Goal: Transaction & Acquisition: Purchase product/service

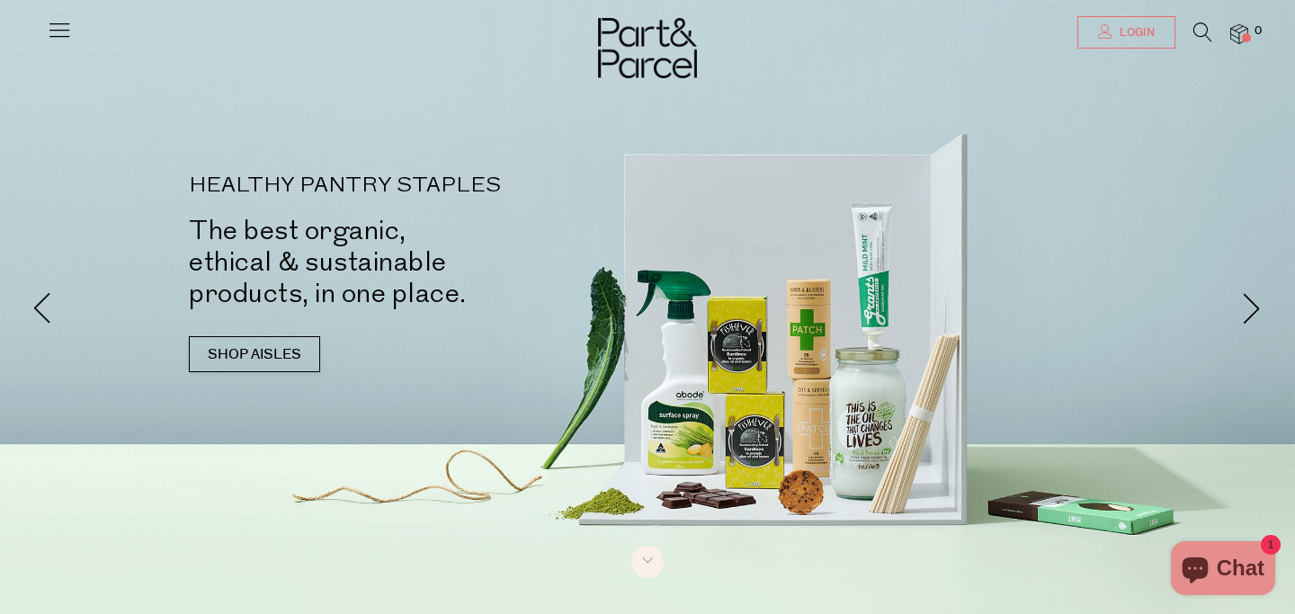
type input "[EMAIL_ADDRESS][DOMAIN_NAME]"
click at [1146, 35] on span "Login" at bounding box center [1135, 32] width 40 height 15
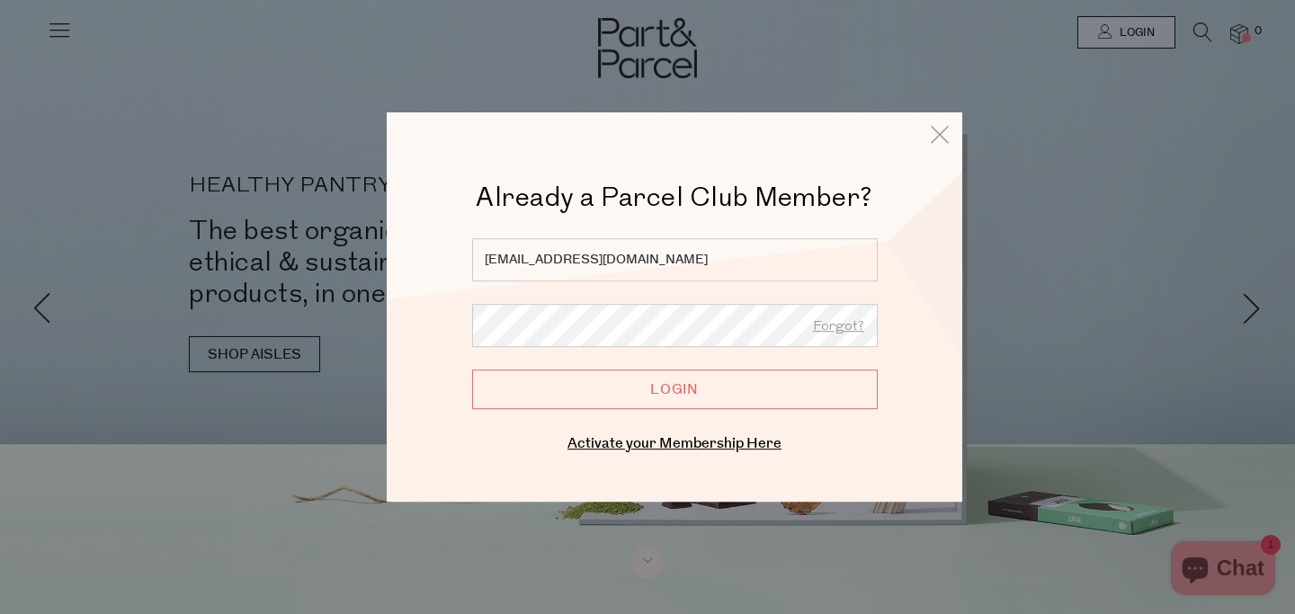
click at [693, 392] on input "Login" at bounding box center [675, 390] width 406 height 40
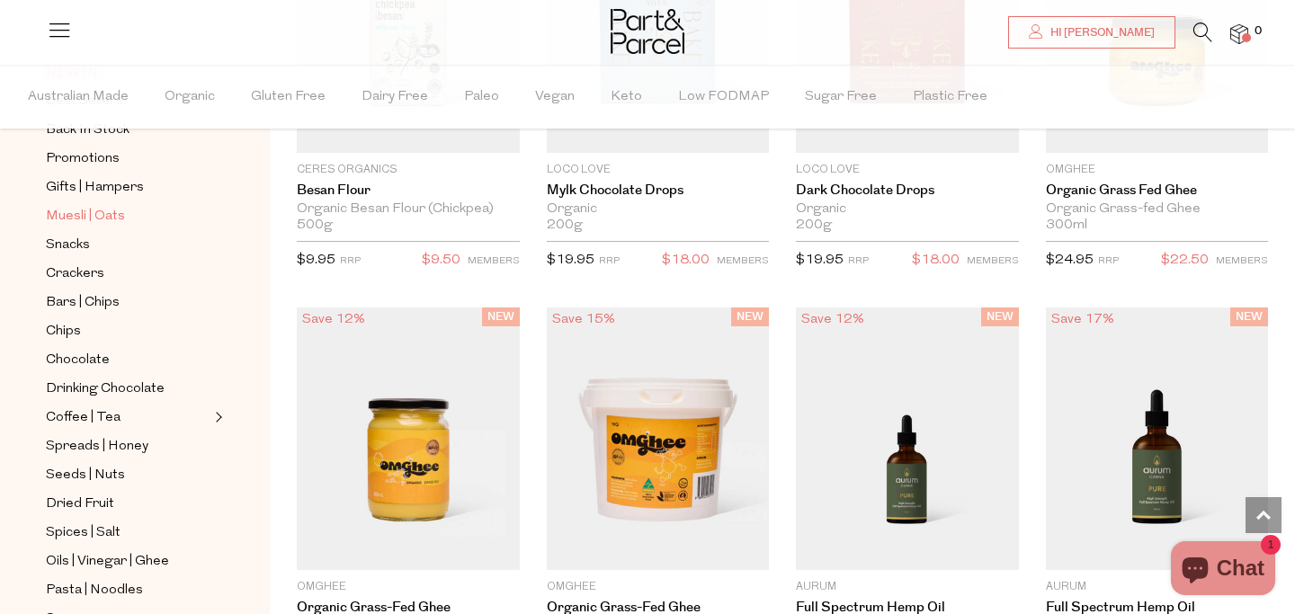
scroll to position [224, 0]
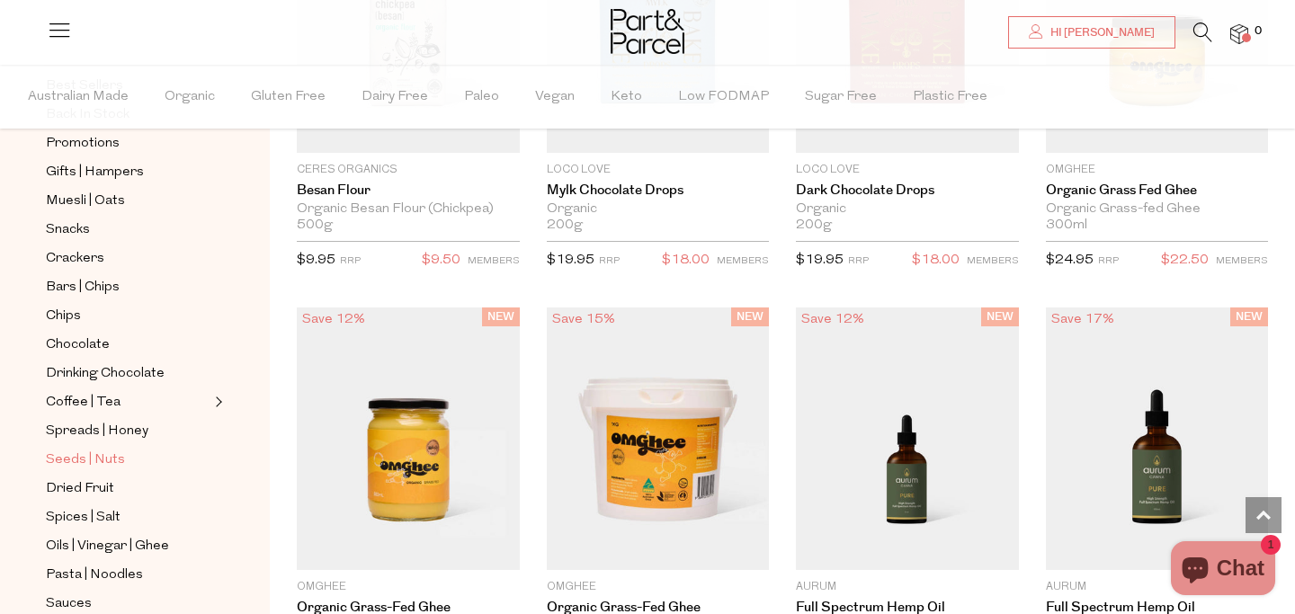
click at [102, 451] on span "Seeds | Nuts" at bounding box center [85, 461] width 79 height 22
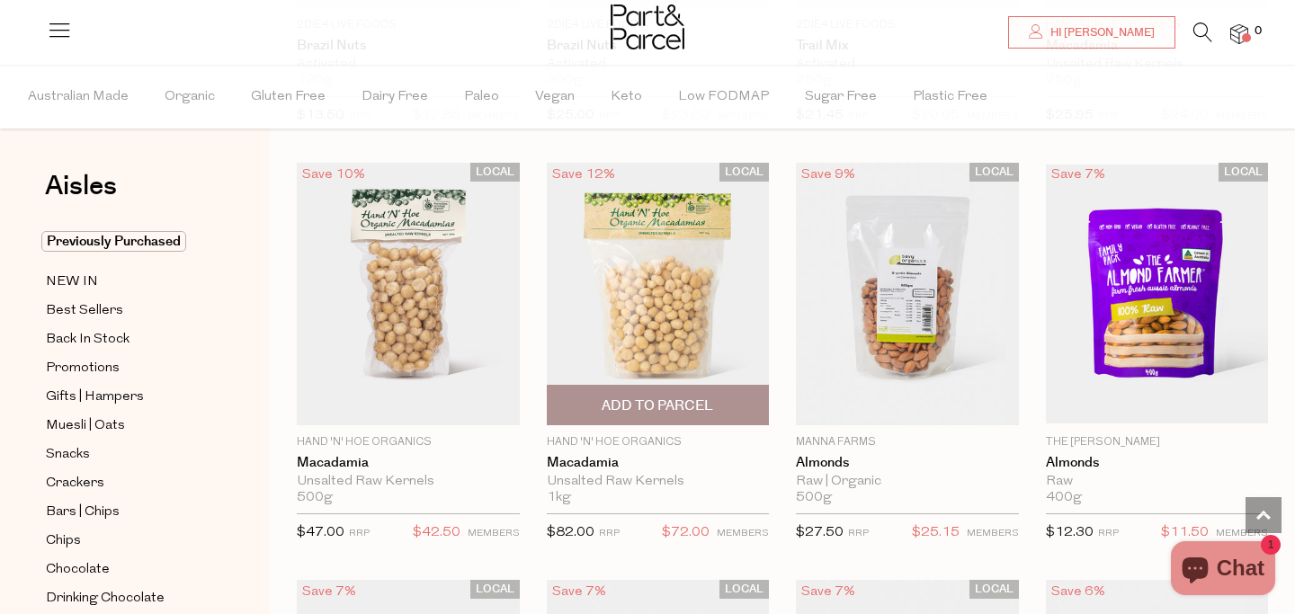
scroll to position [1742, 0]
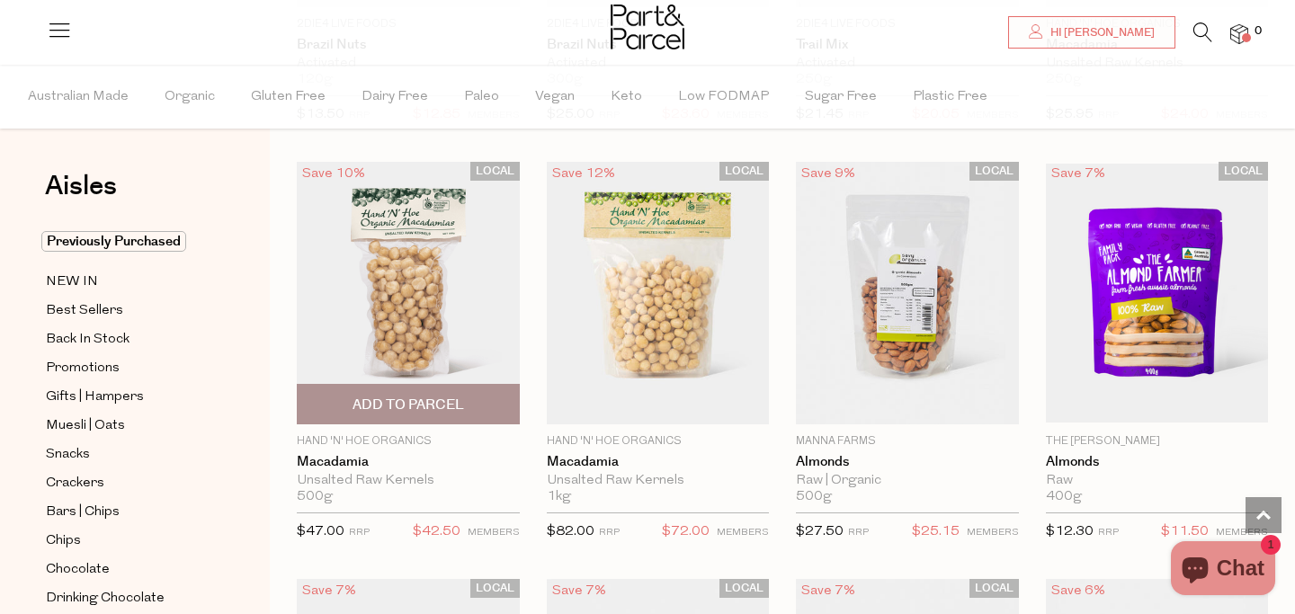
click at [409, 398] on span "Add To Parcel" at bounding box center [409, 405] width 112 height 19
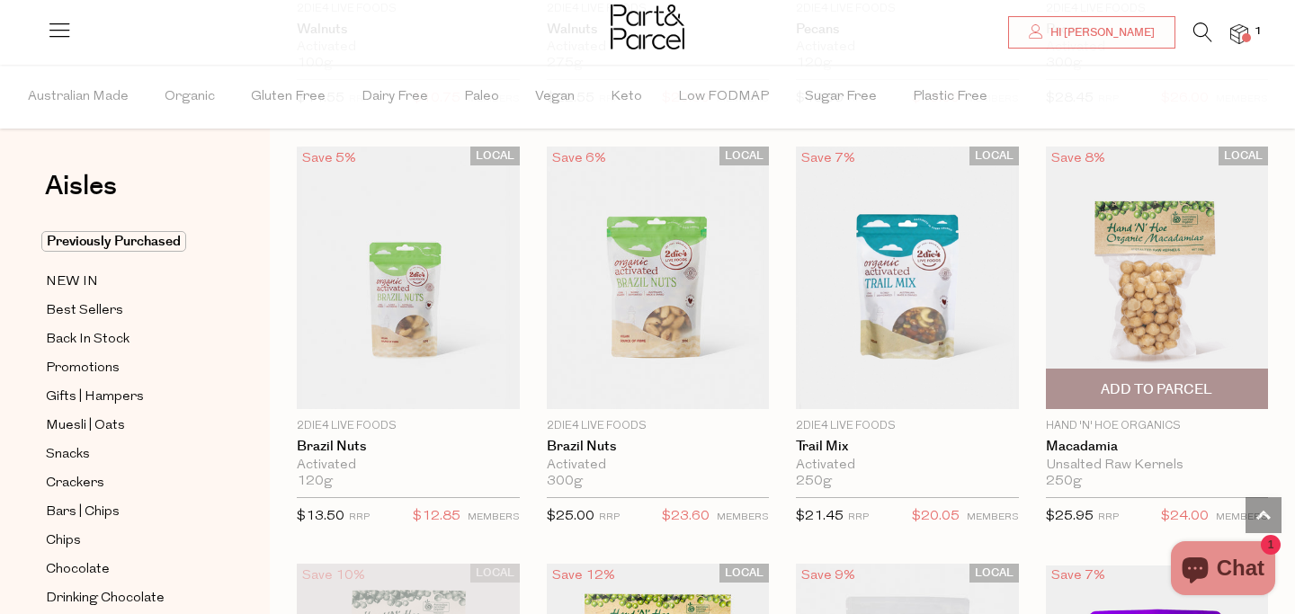
scroll to position [1337, 0]
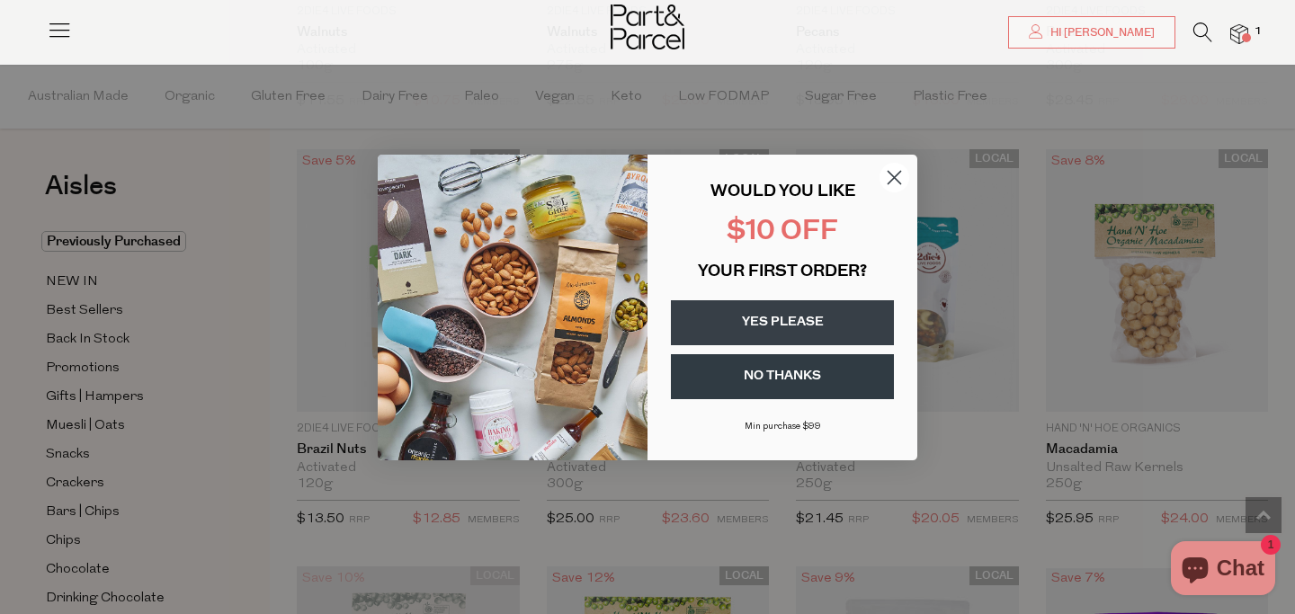
click at [897, 175] on icon "Close dialog" at bounding box center [895, 177] width 13 height 13
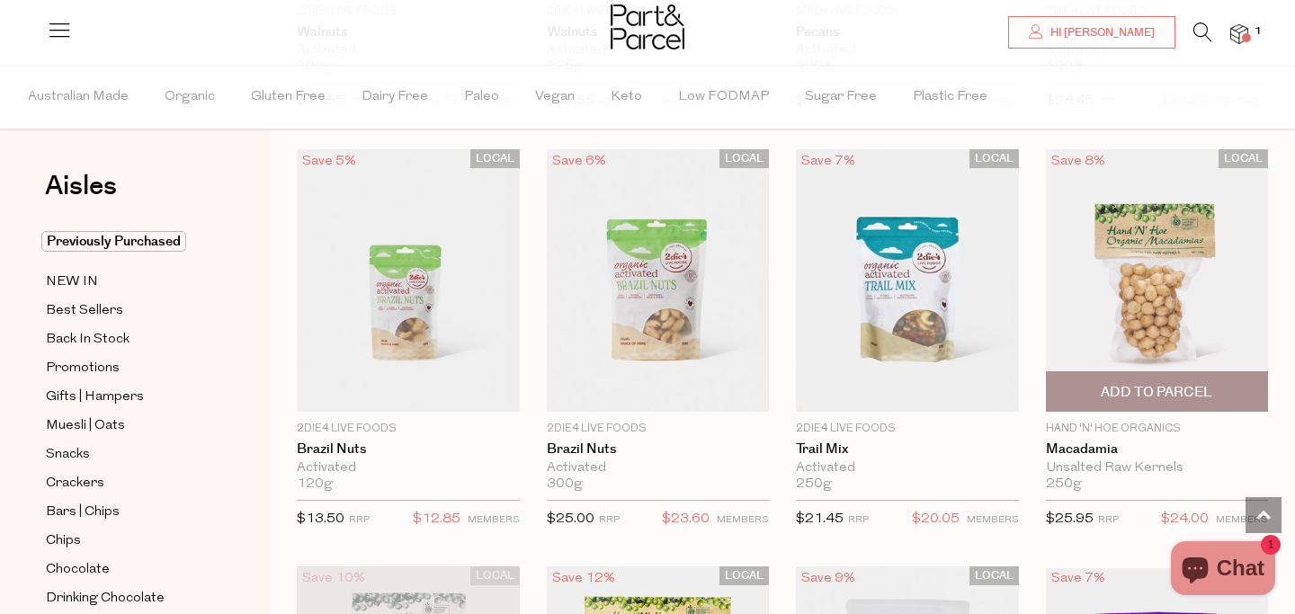
click at [1144, 389] on span "Add To Parcel" at bounding box center [1157, 392] width 112 height 19
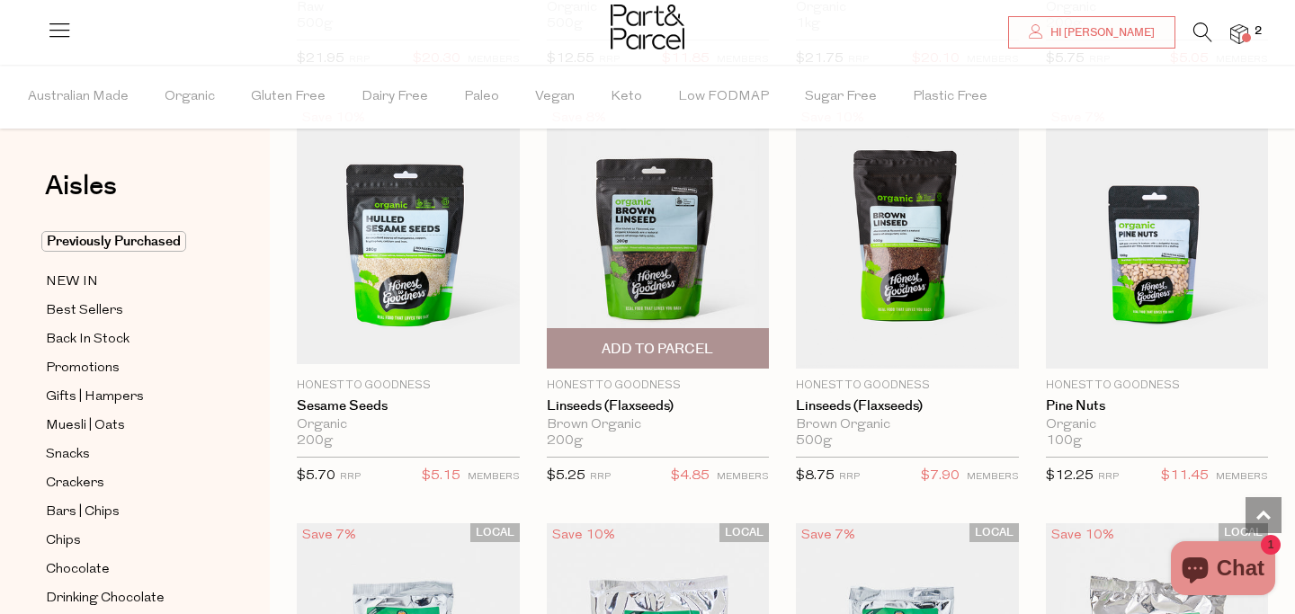
scroll to position [3051, 0]
click at [665, 344] on span "Add To Parcel" at bounding box center [658, 348] width 112 height 19
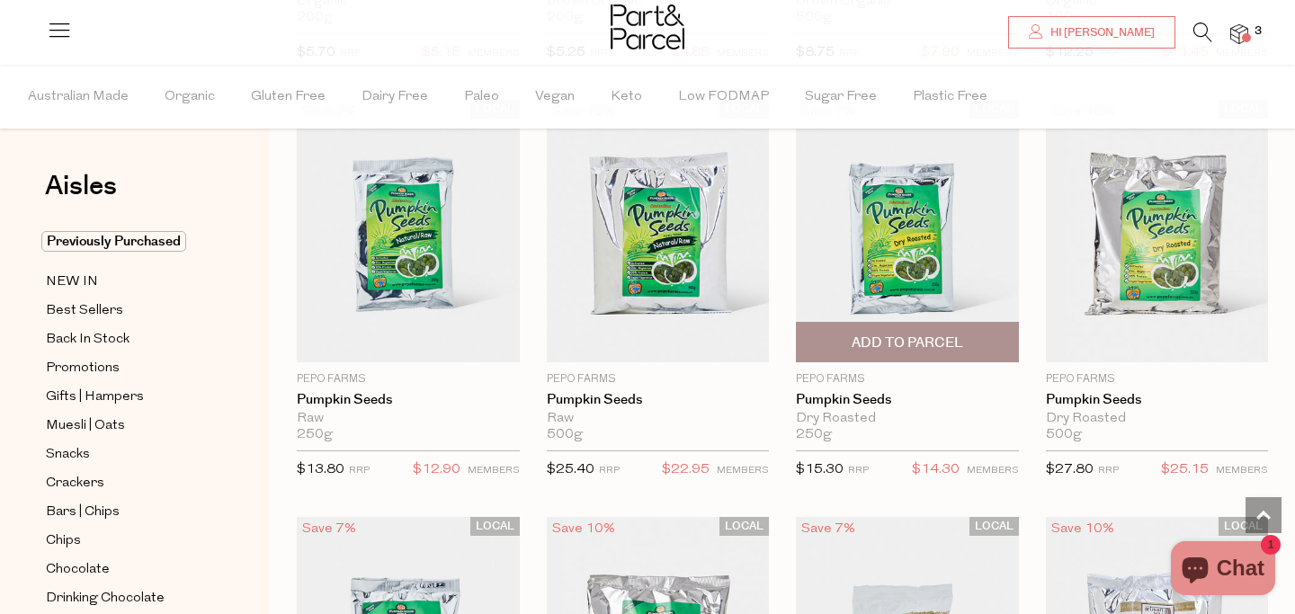
scroll to position [3471, 0]
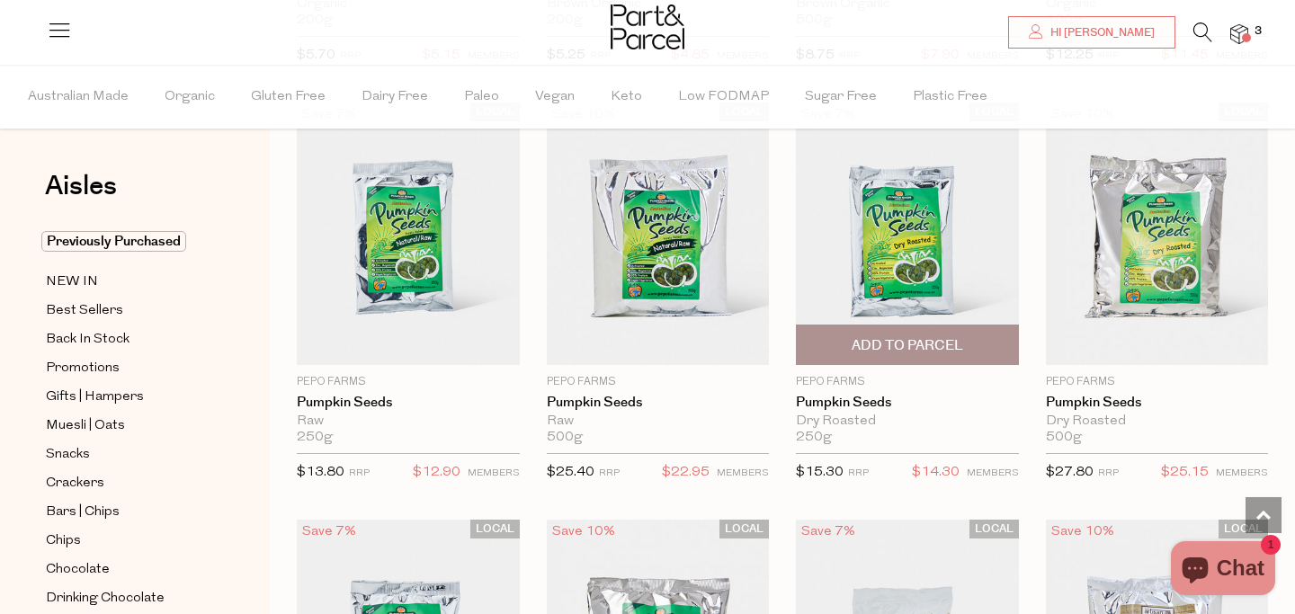
click at [880, 340] on span "Add To Parcel" at bounding box center [908, 345] width 112 height 19
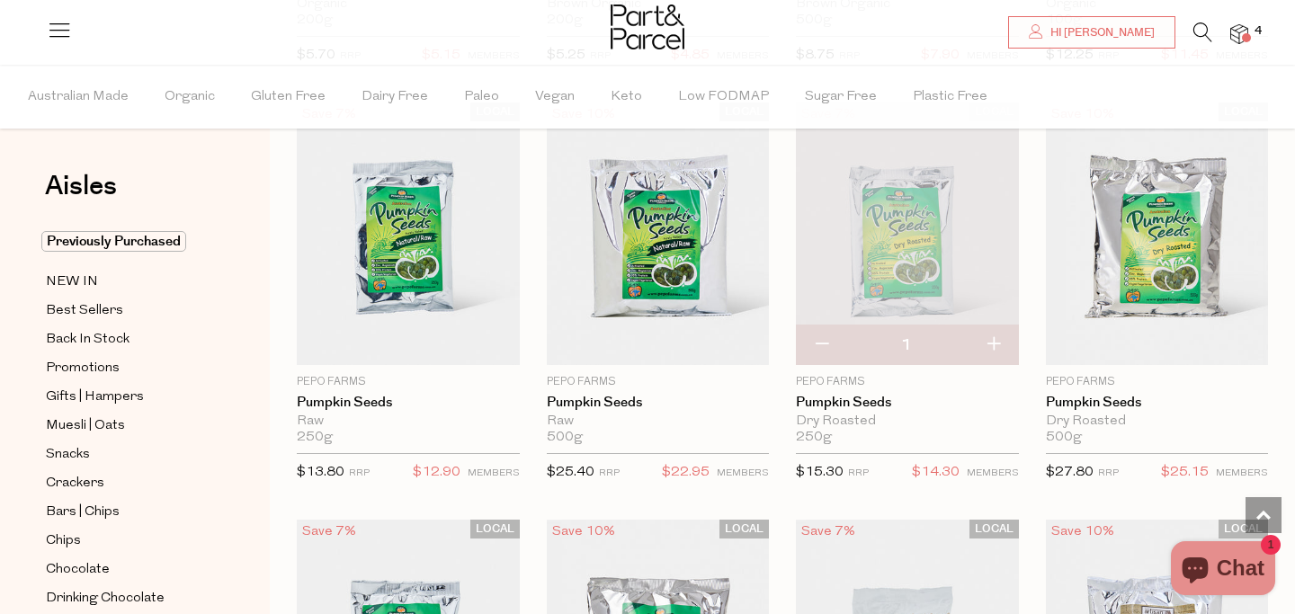
click at [996, 337] on button "button" at bounding box center [993, 346] width 51 height 40
type input "2"
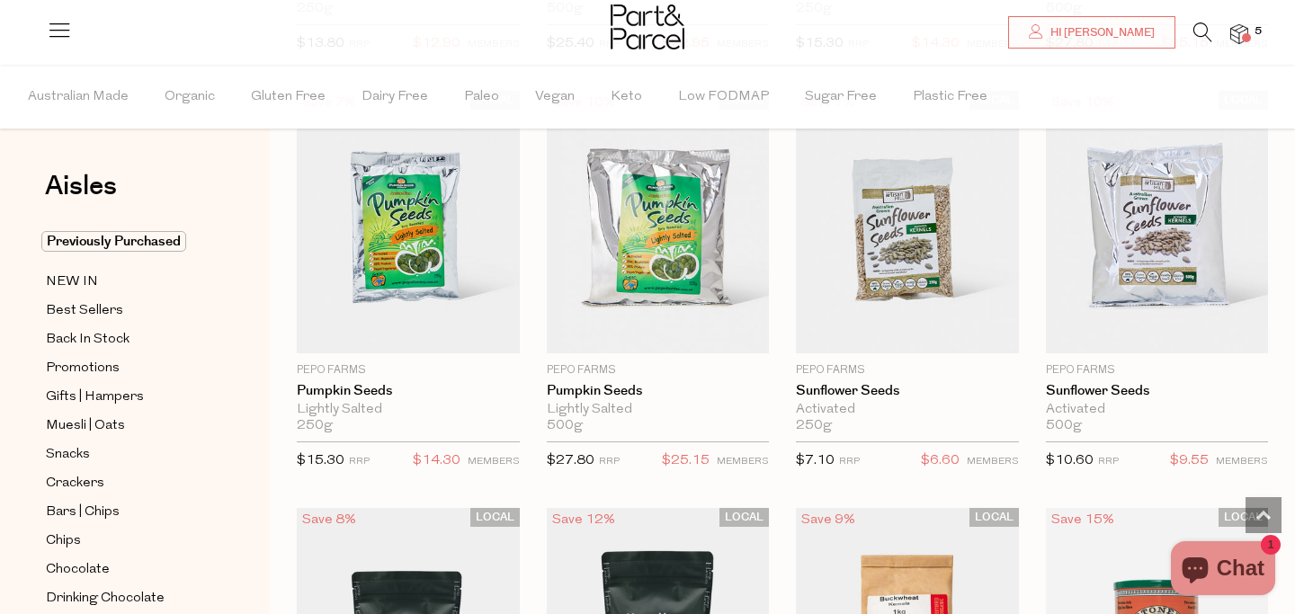
scroll to position [3903, 0]
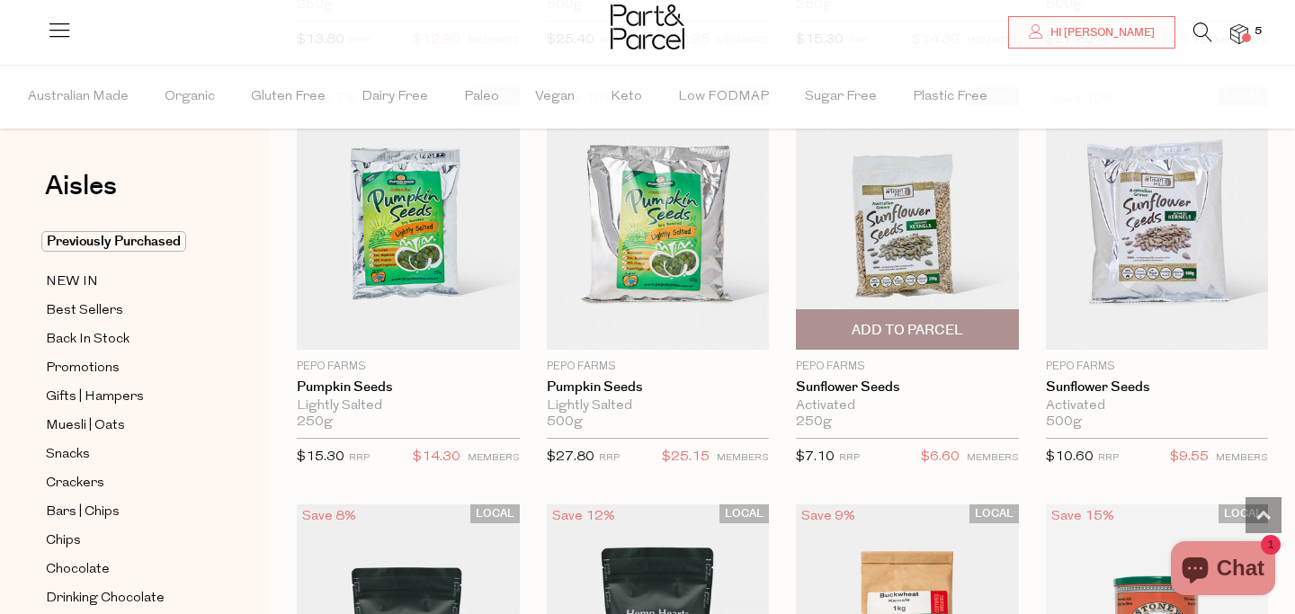
click at [938, 327] on span "Add To Parcel" at bounding box center [908, 330] width 112 height 19
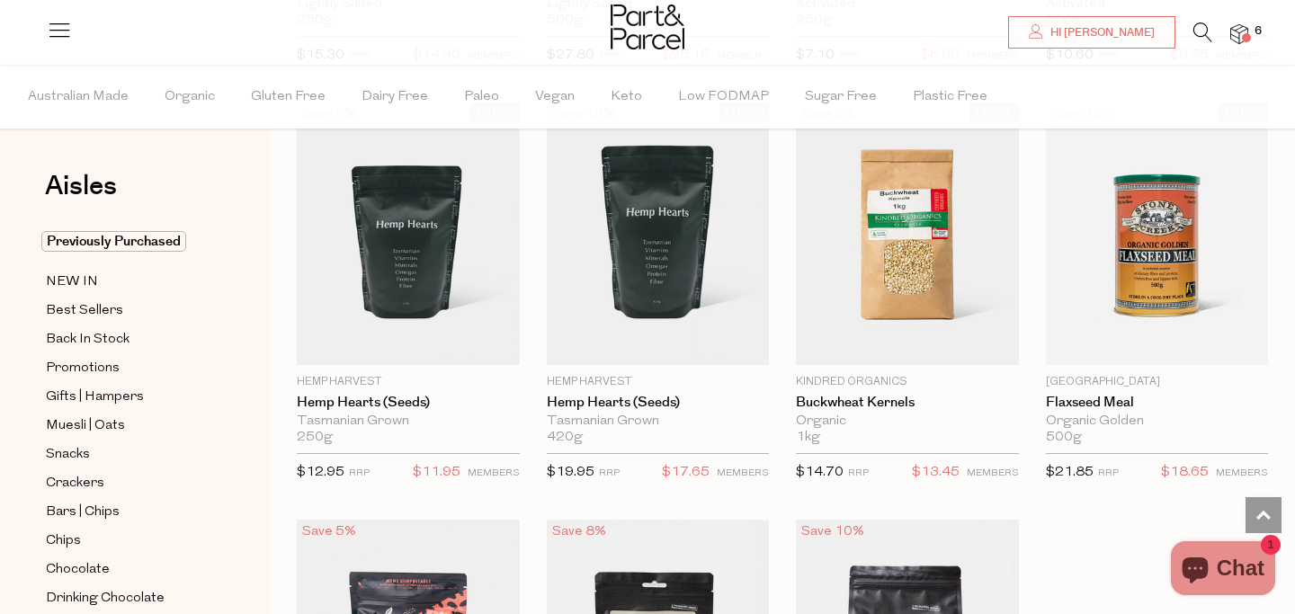
scroll to position [4307, 0]
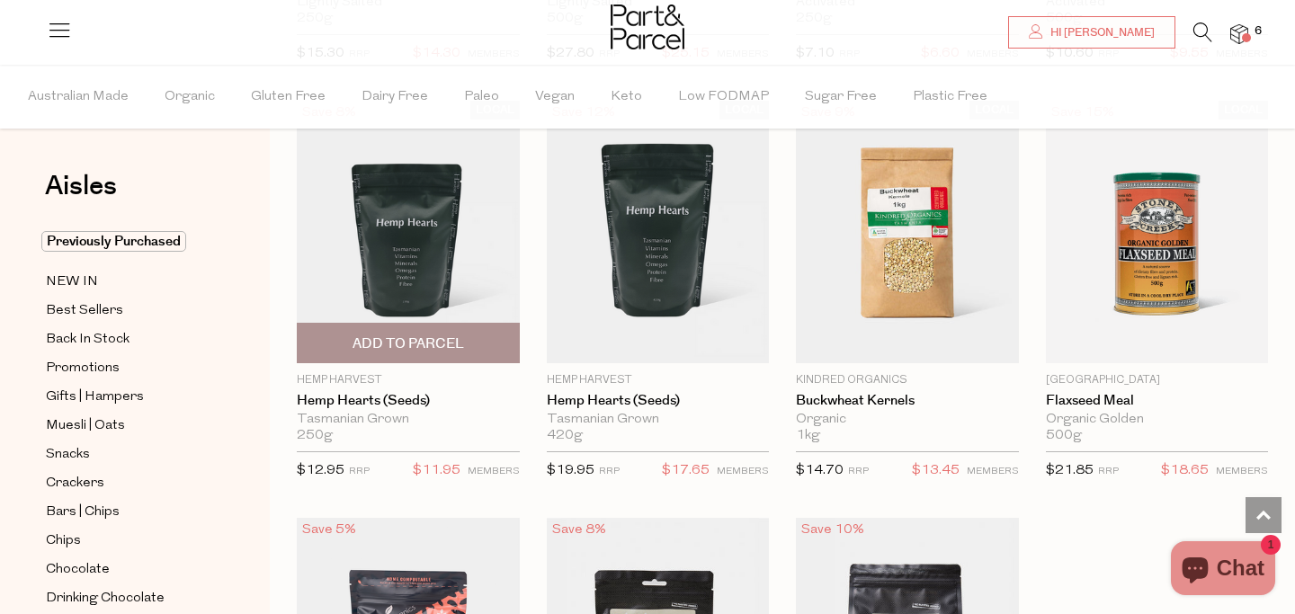
click at [425, 338] on span "Add To Parcel" at bounding box center [409, 344] width 112 height 19
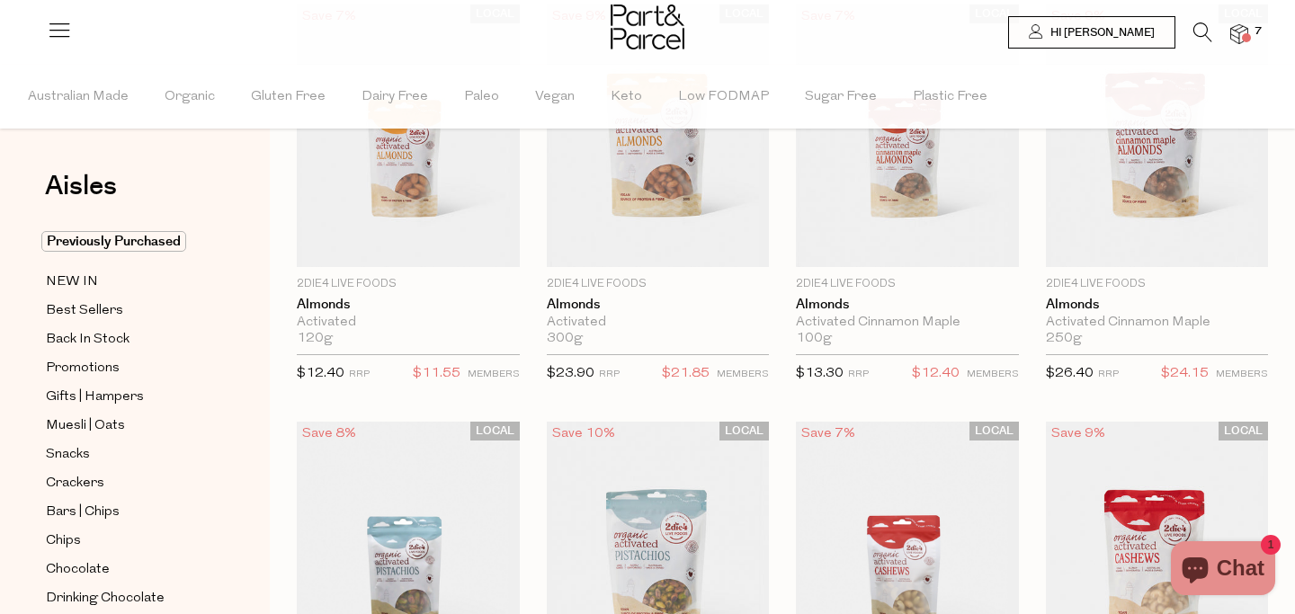
scroll to position [0, 0]
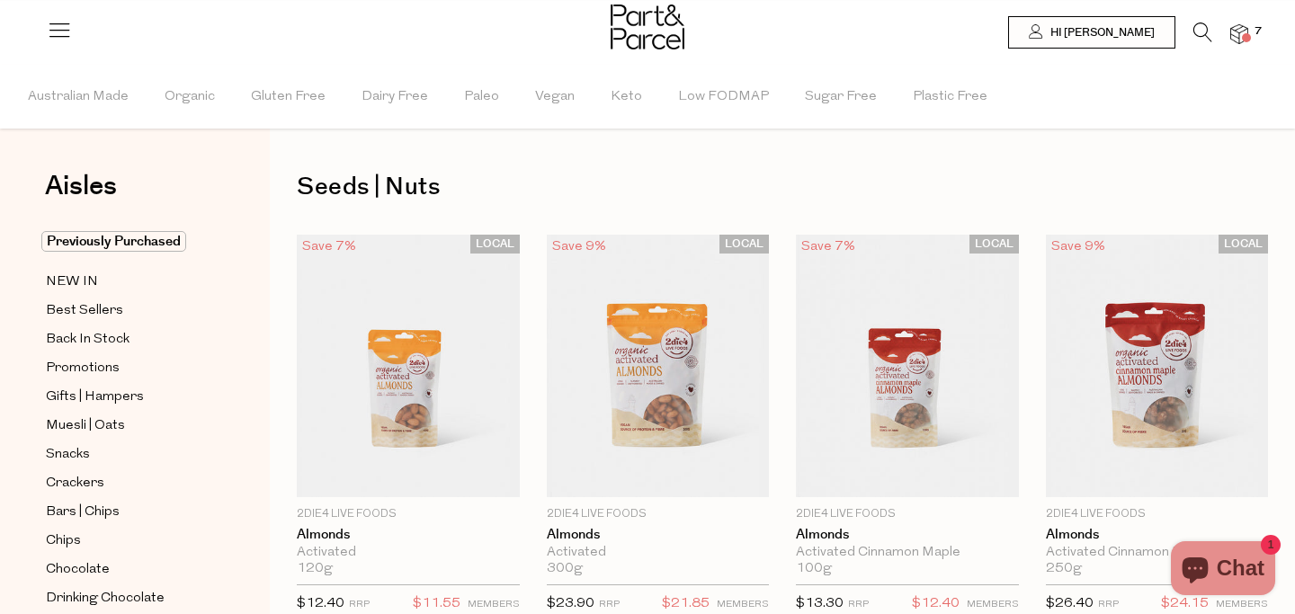
click at [1200, 36] on icon at bounding box center [1202, 32] width 19 height 20
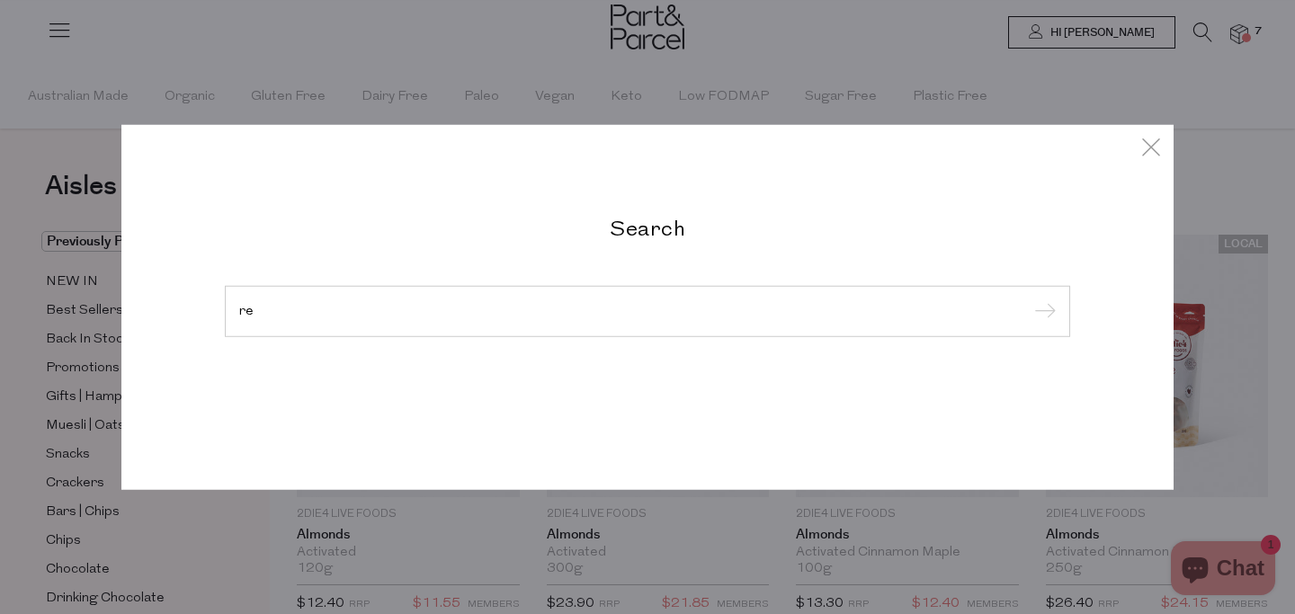
type input "r"
type input "bread crumbs"
click at [1029, 299] on input "submit" at bounding box center [1042, 312] width 27 height 27
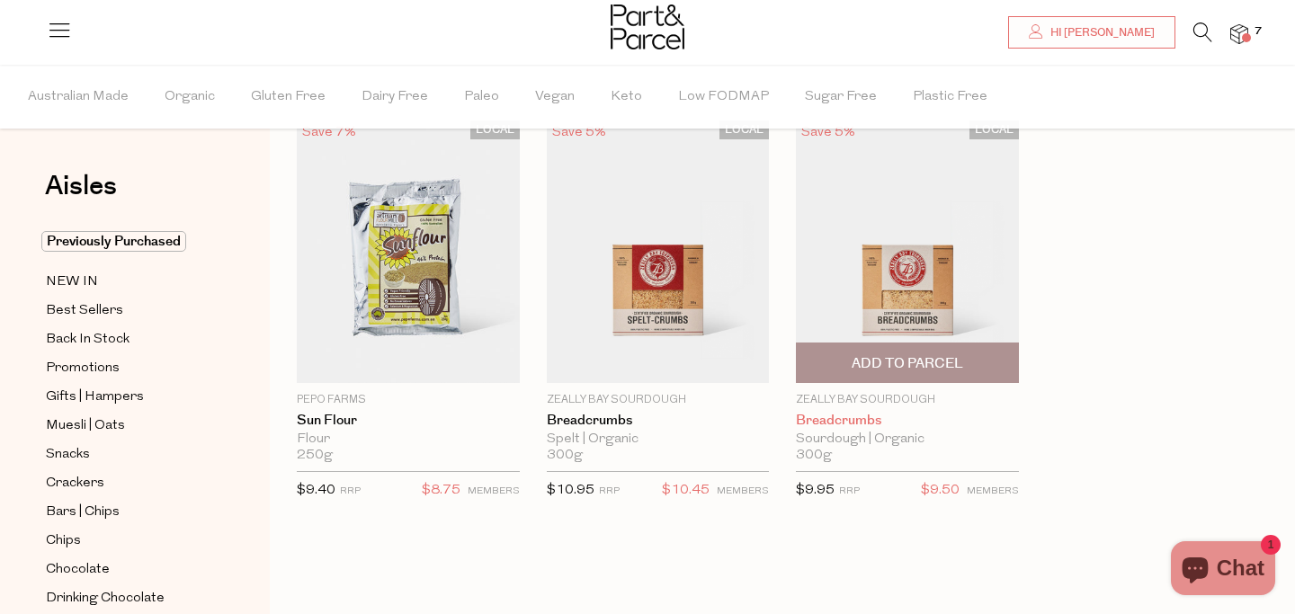
scroll to position [82, 0]
click at [898, 359] on span "Add To Parcel" at bounding box center [908, 362] width 112 height 19
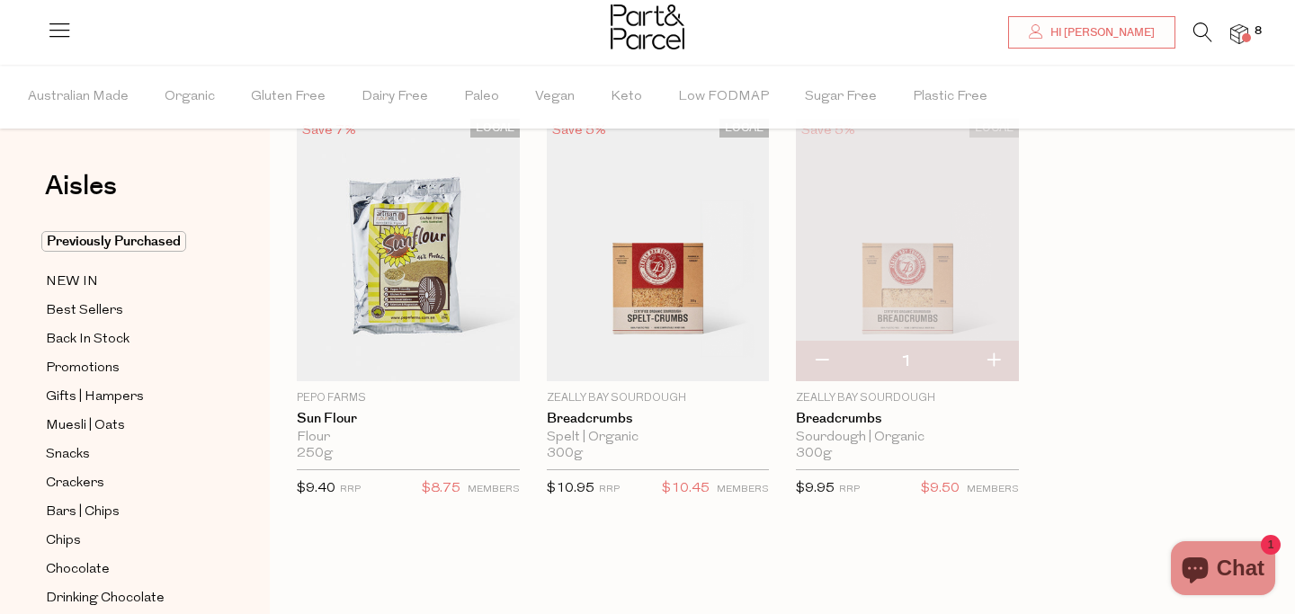
click at [993, 362] on button "button" at bounding box center [993, 362] width 51 height 40
type input "2"
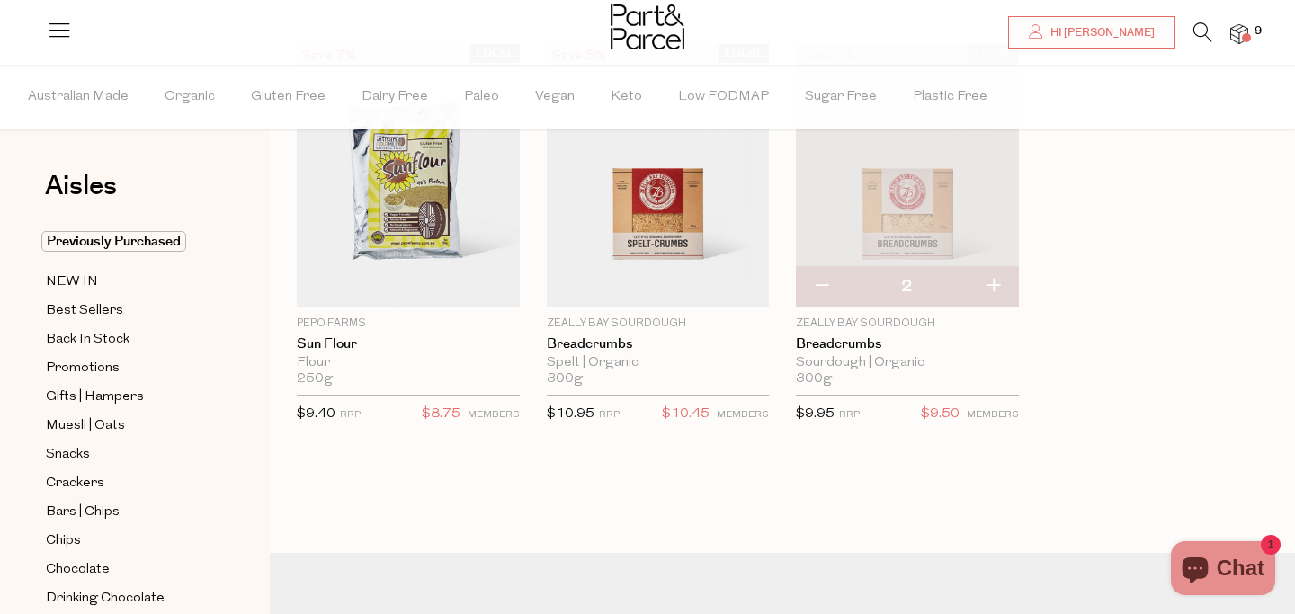
scroll to position [152, 0]
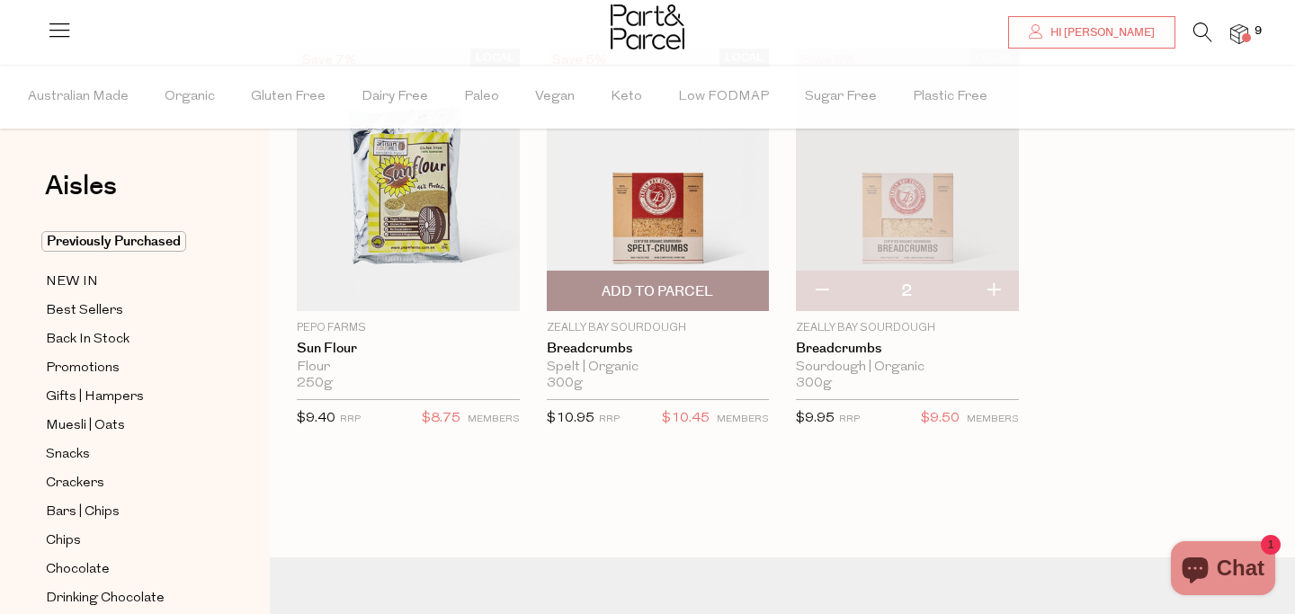
click at [725, 292] on span "Add To Parcel" at bounding box center [658, 291] width 212 height 39
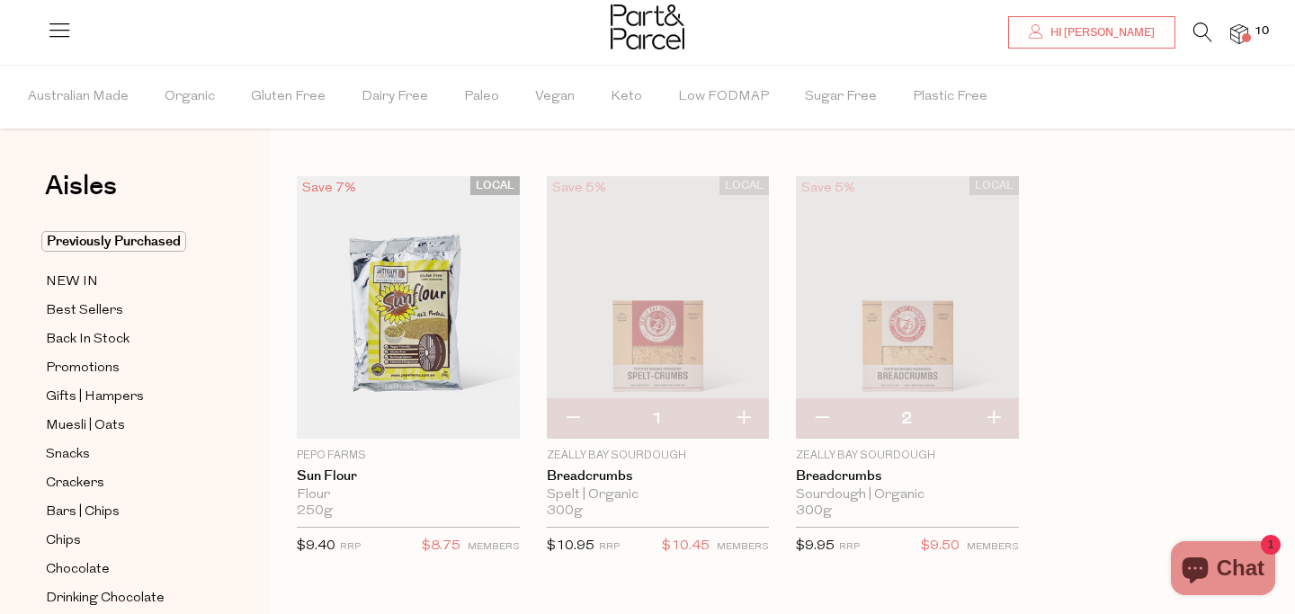
scroll to position [0, 0]
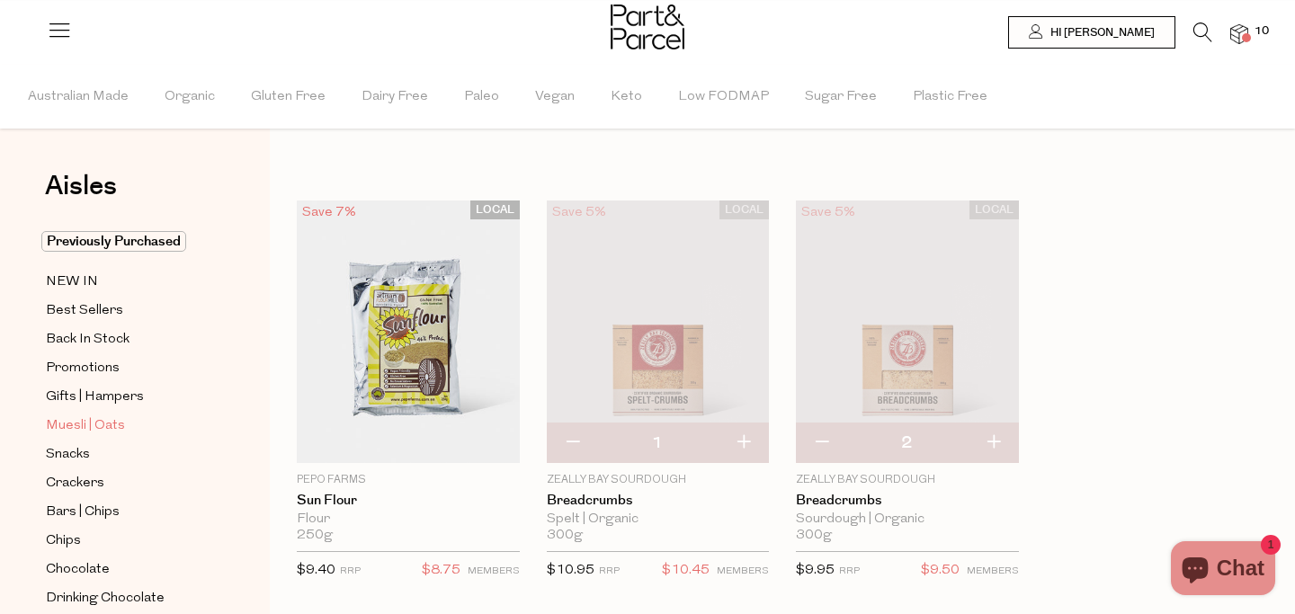
click at [110, 426] on span "Muesli | Oats" at bounding box center [85, 427] width 79 height 22
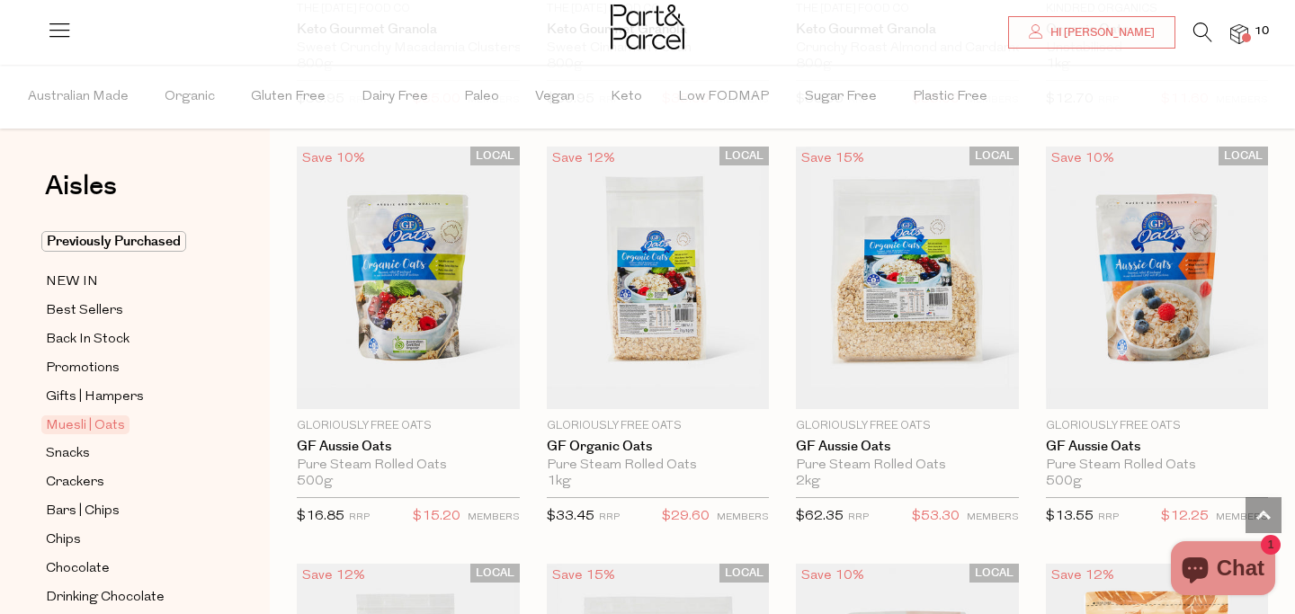
scroll to position [4277, 0]
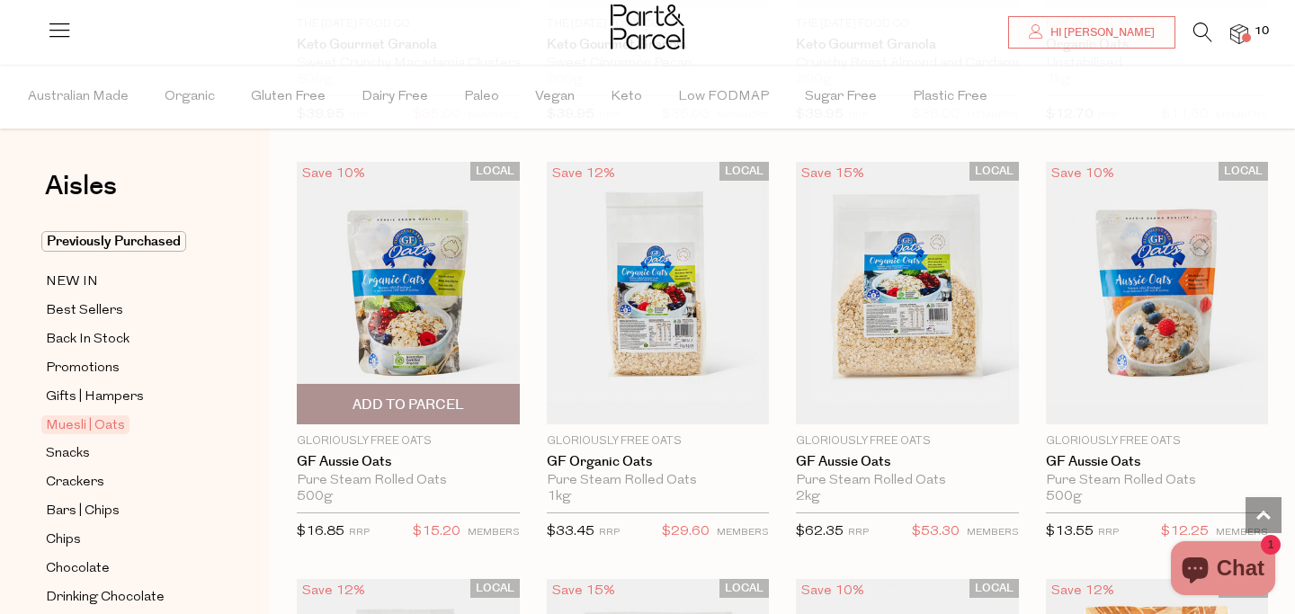
click at [389, 399] on span "Add To Parcel" at bounding box center [409, 405] width 112 height 19
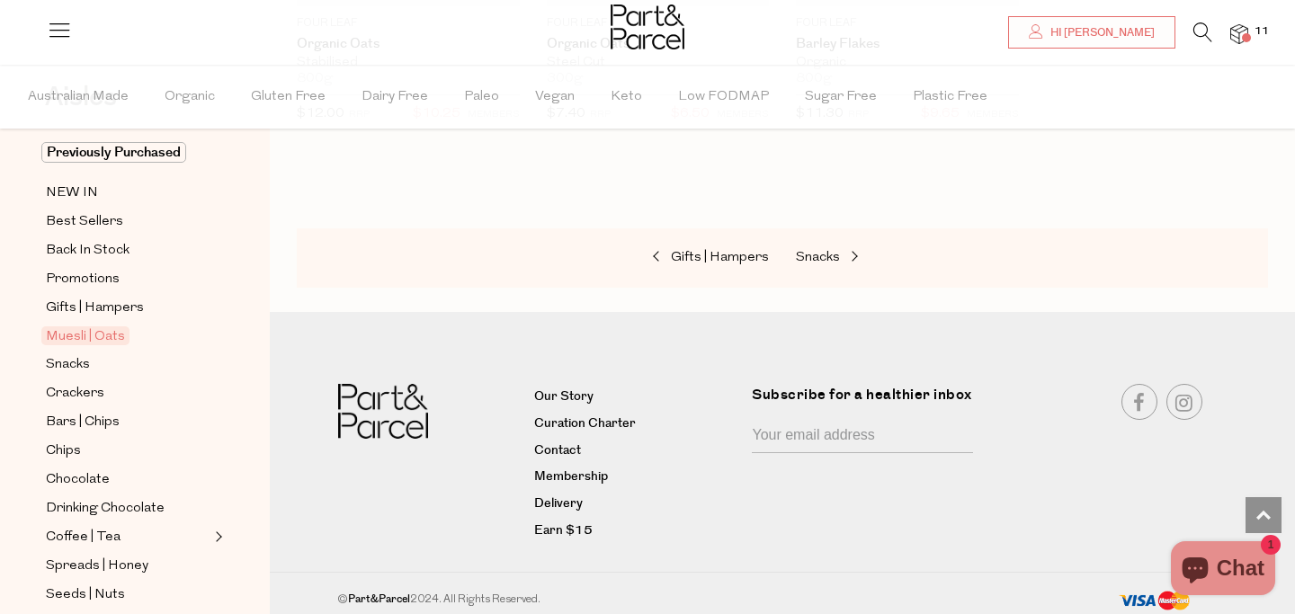
scroll to position [94, 0]
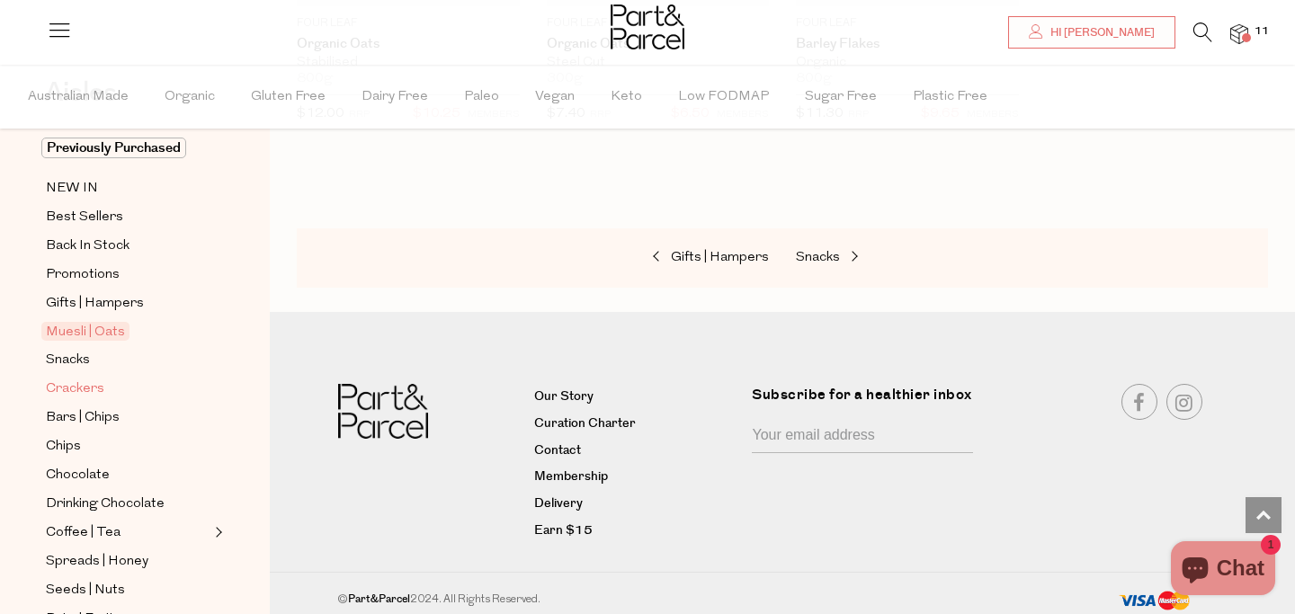
click at [78, 389] on span "Crackers" at bounding box center [75, 390] width 58 height 22
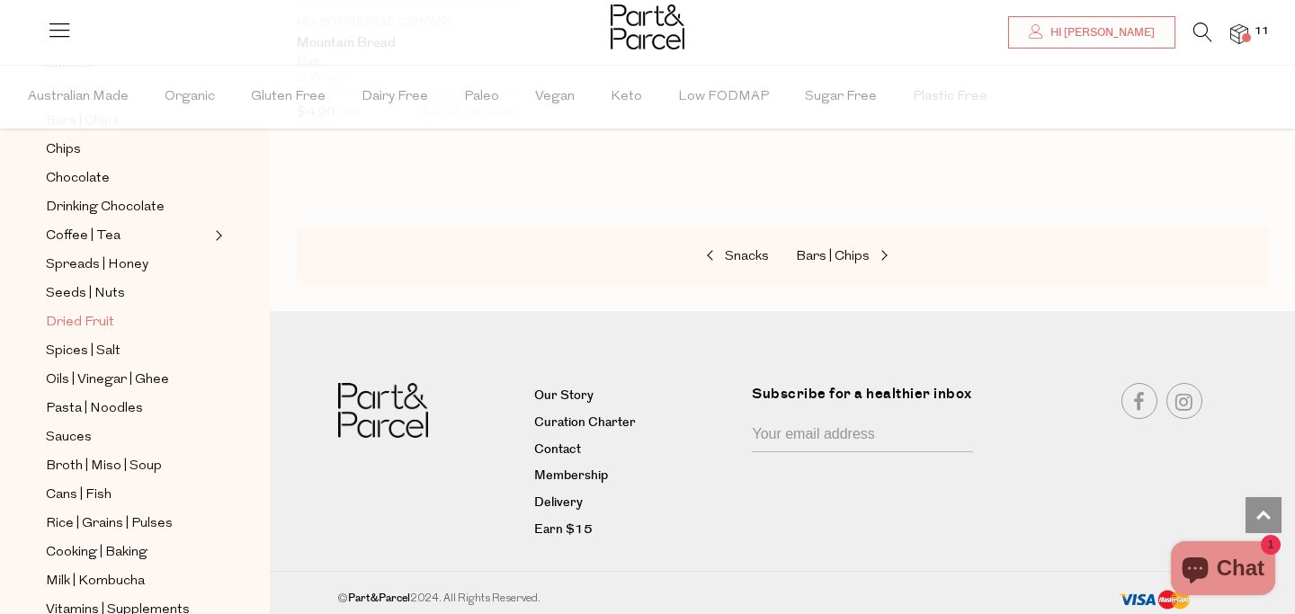
scroll to position [391, 0]
click at [119, 407] on span "Pasta | Noodles" at bounding box center [94, 409] width 97 height 22
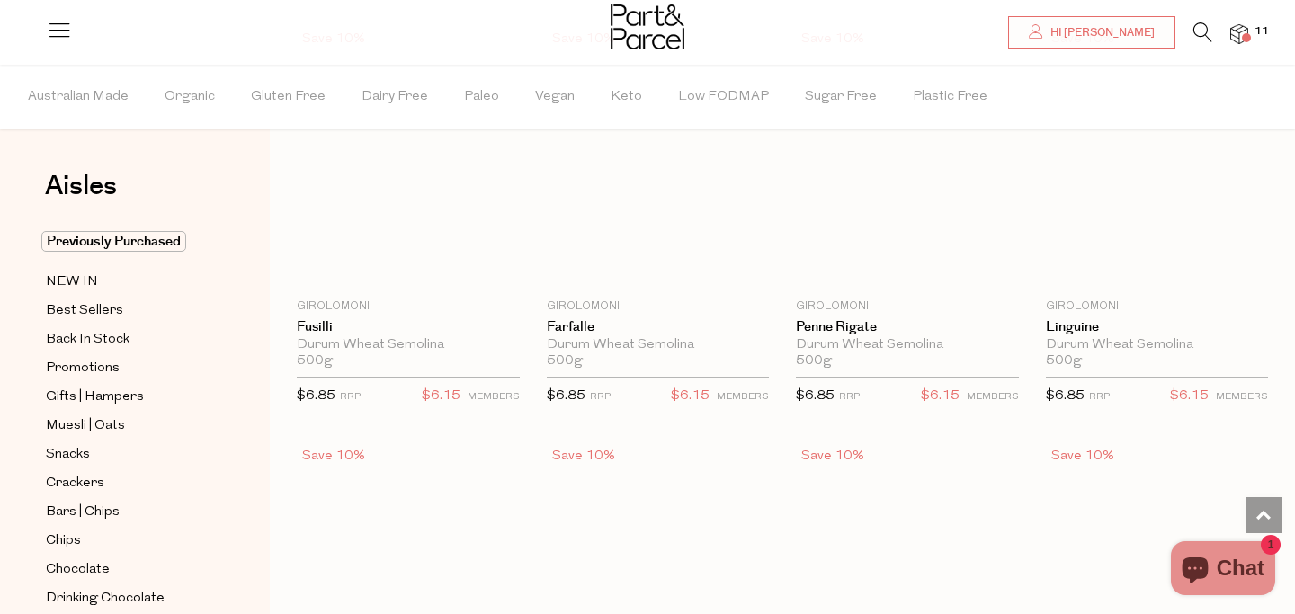
scroll to position [2726, 0]
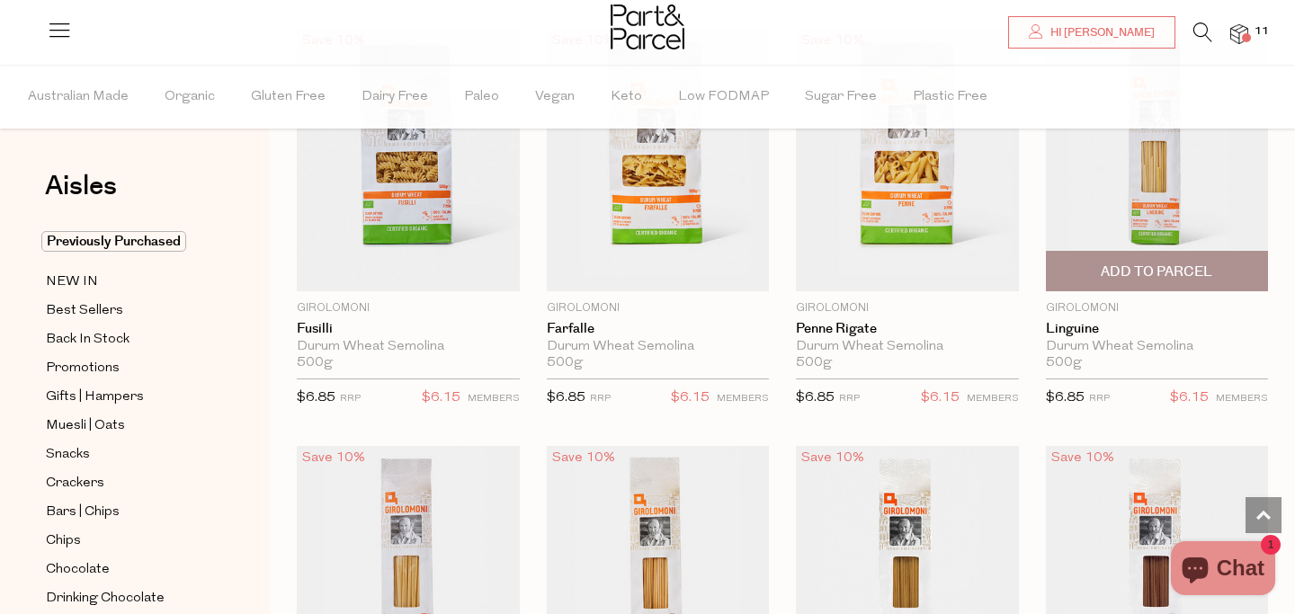
click at [1150, 268] on span "Add To Parcel" at bounding box center [1157, 272] width 112 height 19
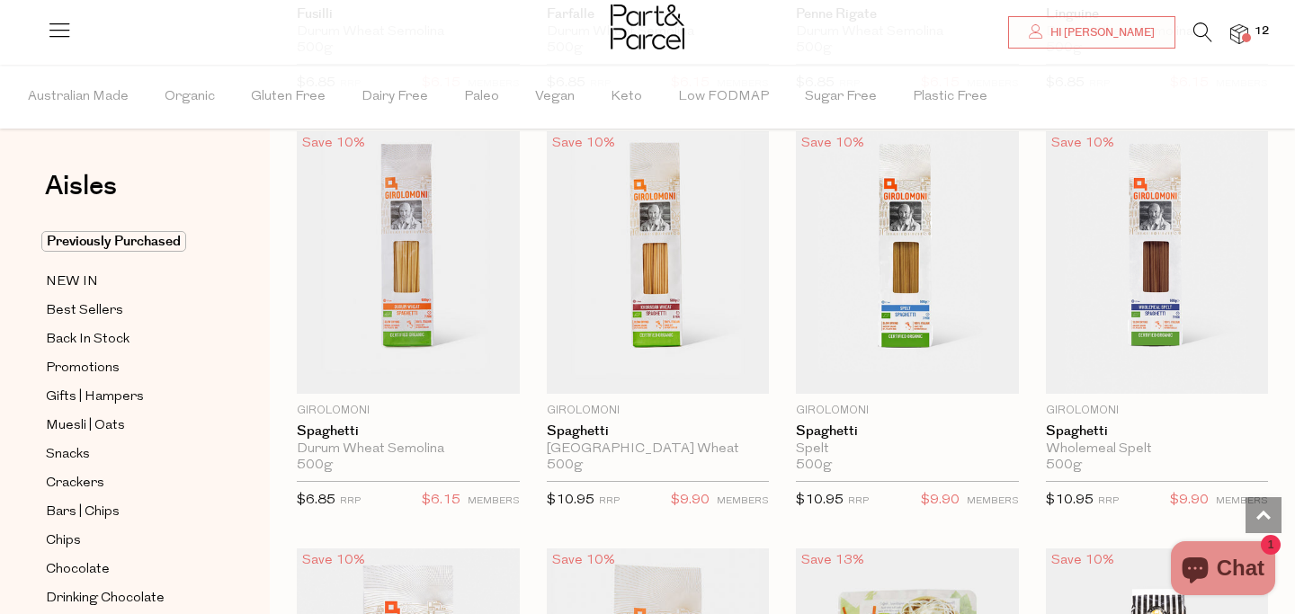
scroll to position [3043, 0]
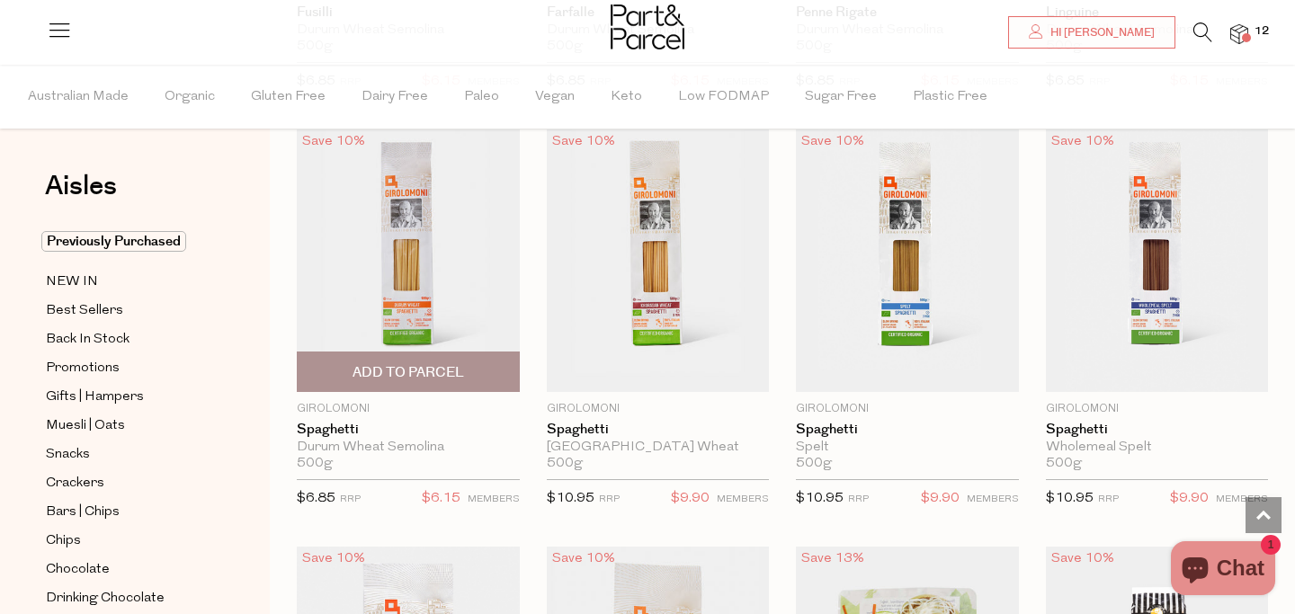
click at [393, 367] on span "Add To Parcel" at bounding box center [409, 372] width 112 height 19
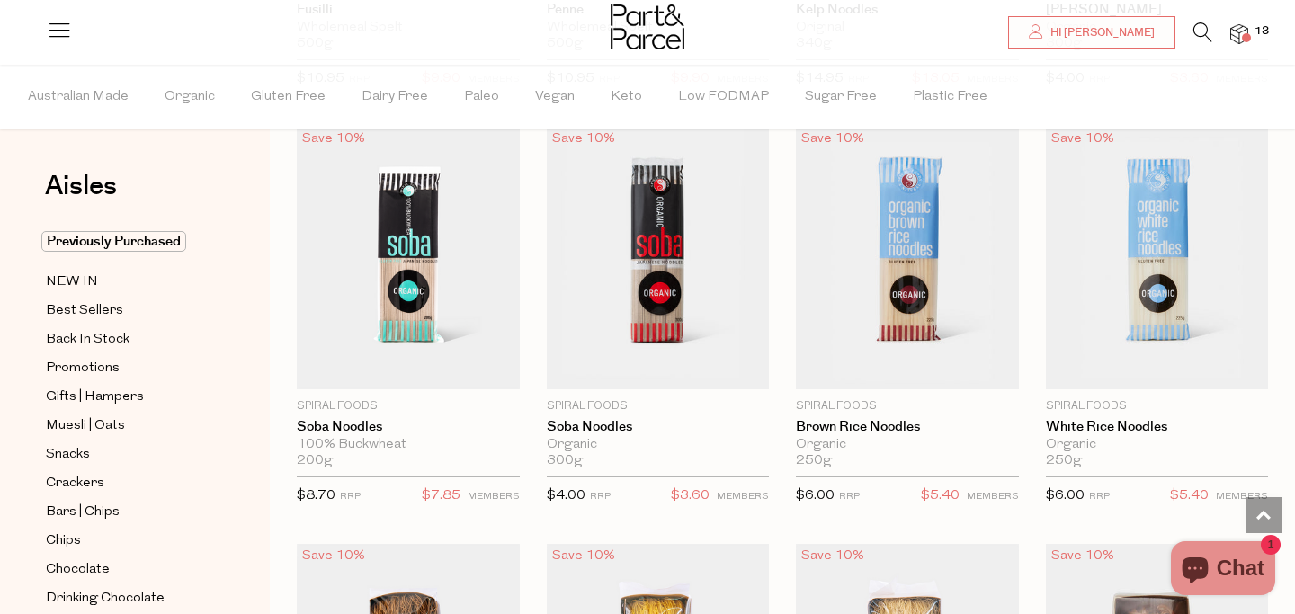
scroll to position [3883, 0]
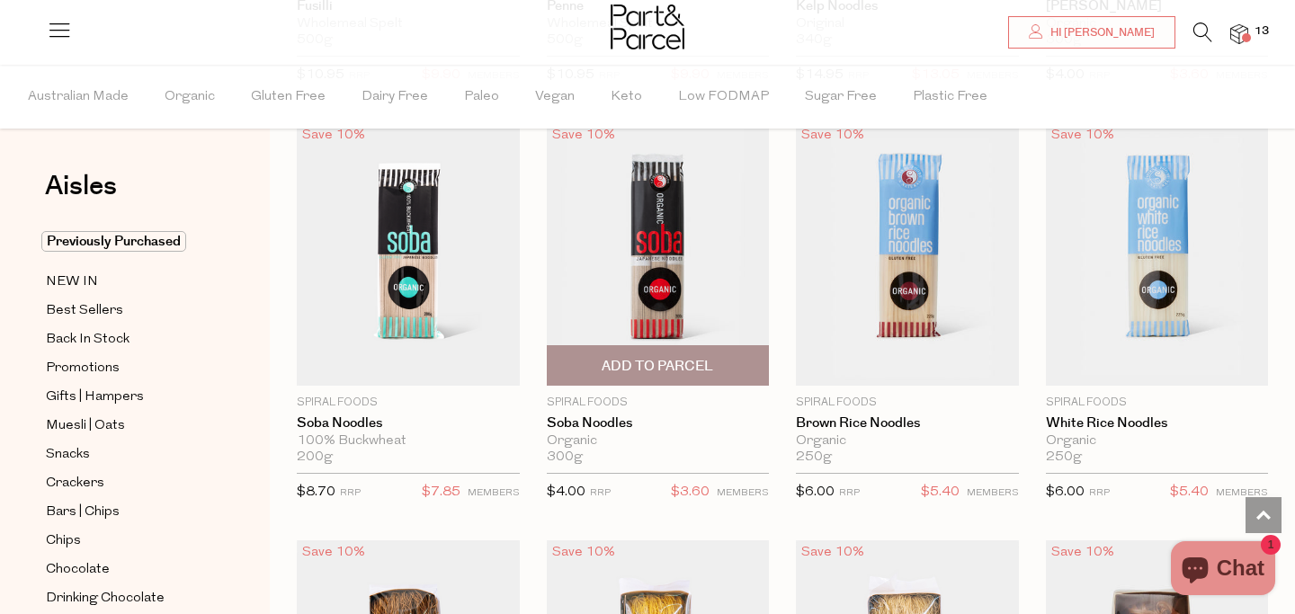
click at [660, 357] on span "Add To Parcel" at bounding box center [658, 366] width 112 height 19
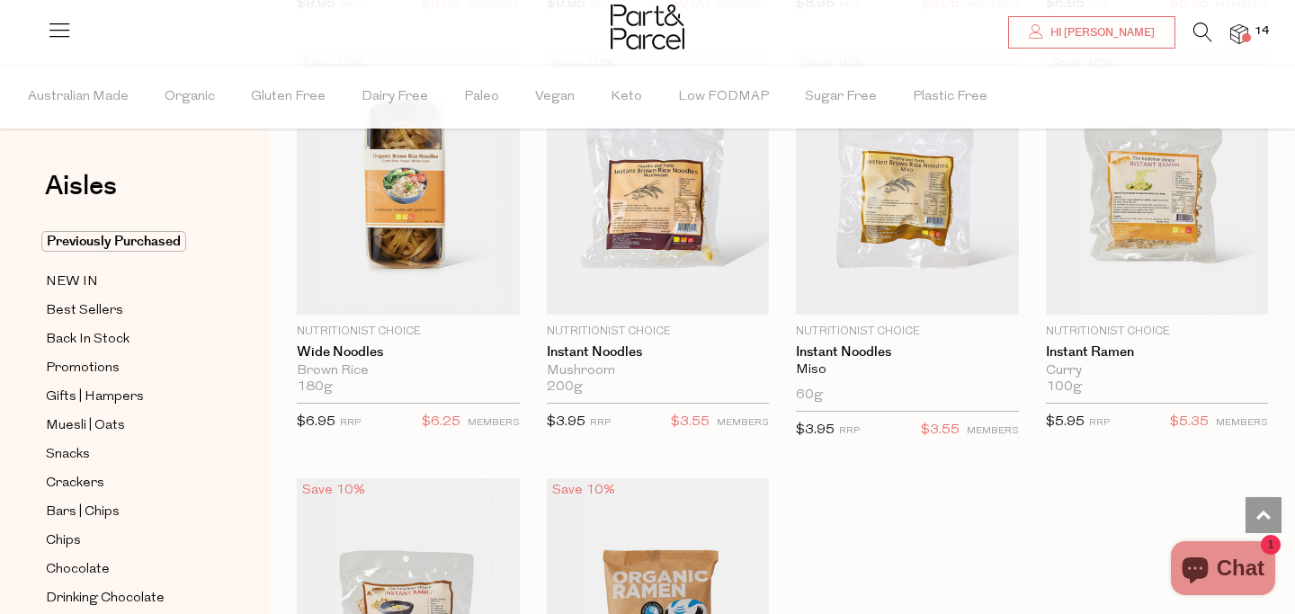
scroll to position [4790, 0]
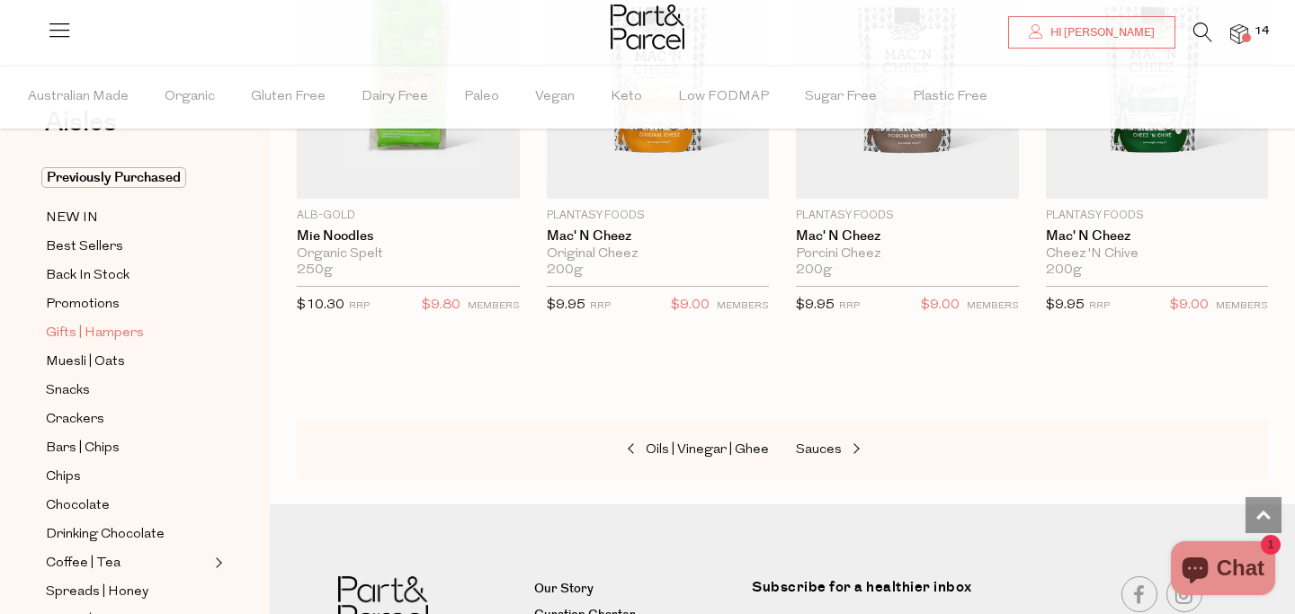
scroll to position [79, 0]
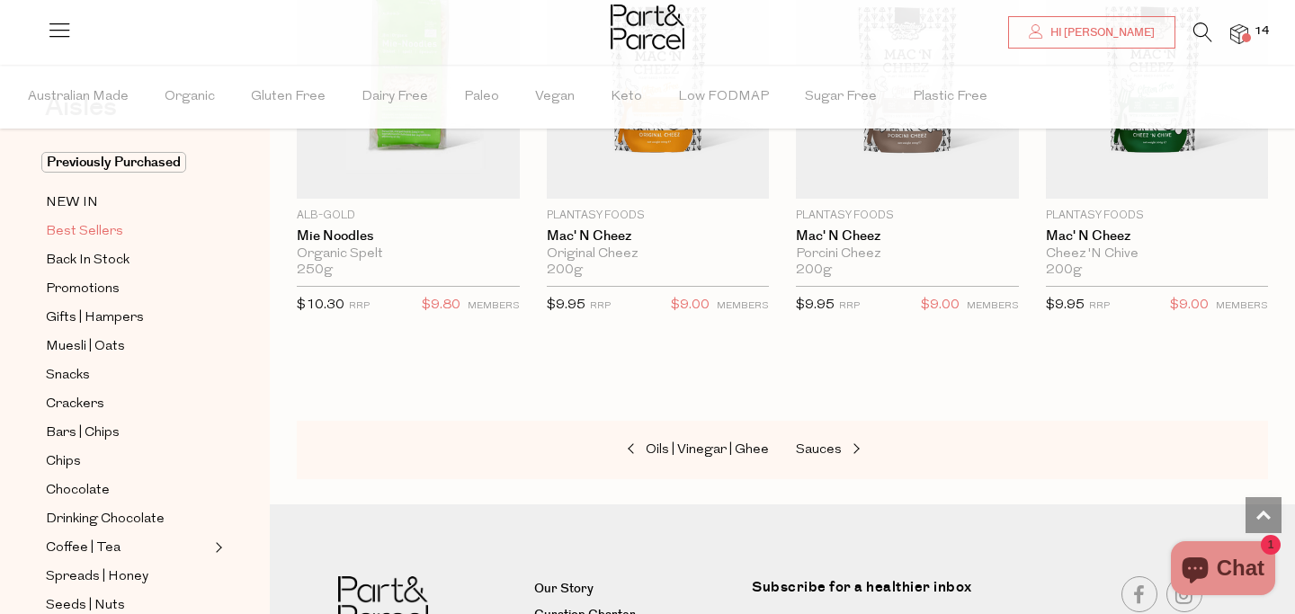
click at [79, 226] on span "Best Sellers" at bounding box center [84, 232] width 77 height 22
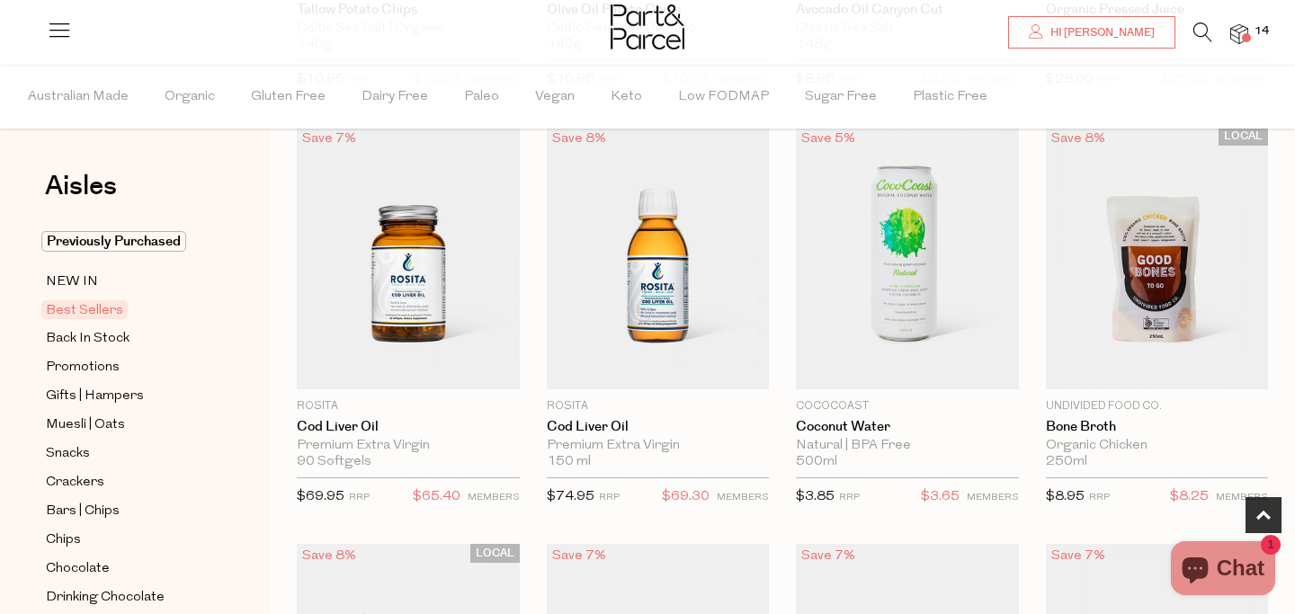
scroll to position [961, 0]
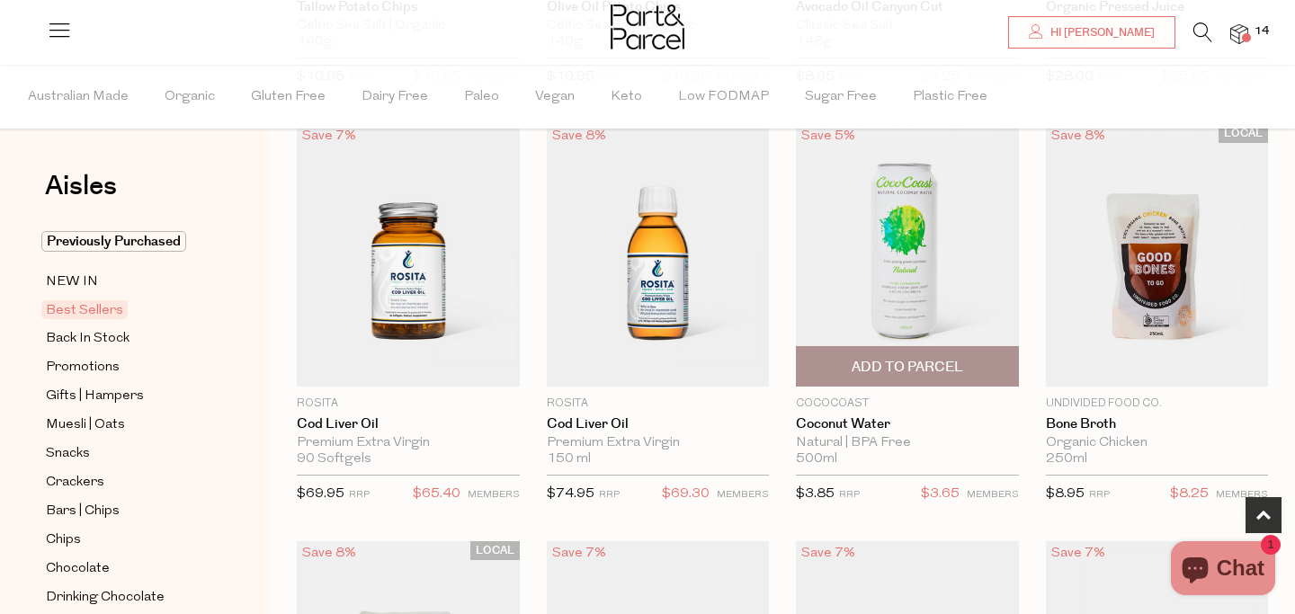
click at [883, 367] on span "Add To Parcel" at bounding box center [908, 367] width 112 height 19
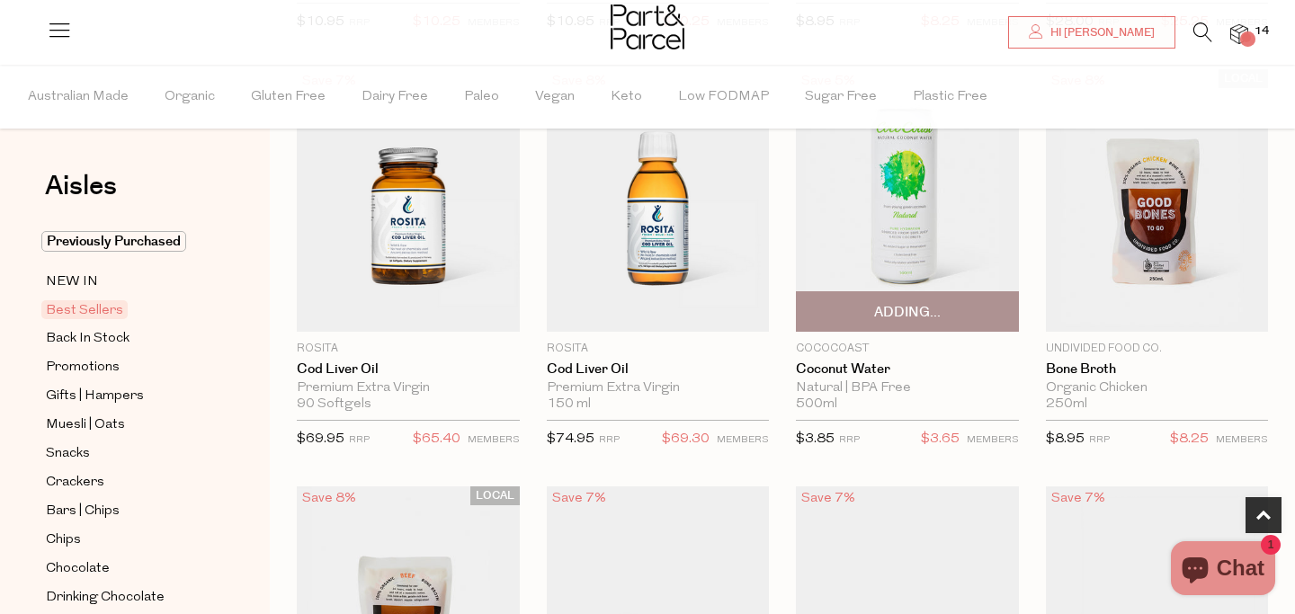
scroll to position [1038, 0]
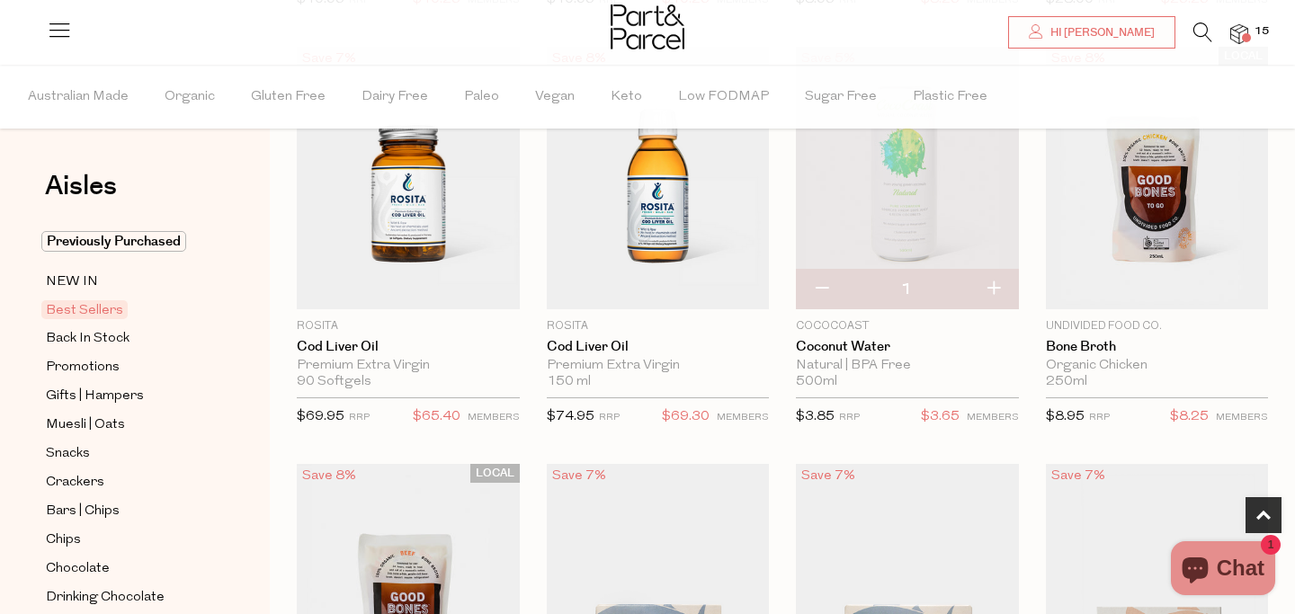
click at [991, 288] on button "button" at bounding box center [993, 290] width 51 height 40
type input "2"
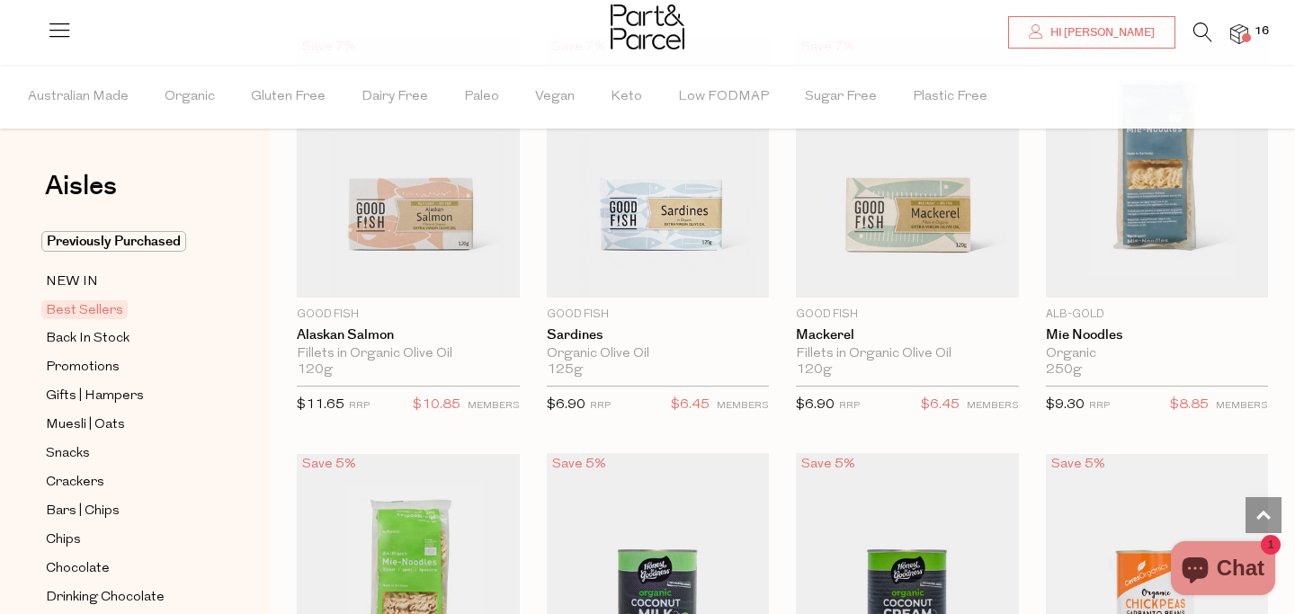
scroll to position [1886, 0]
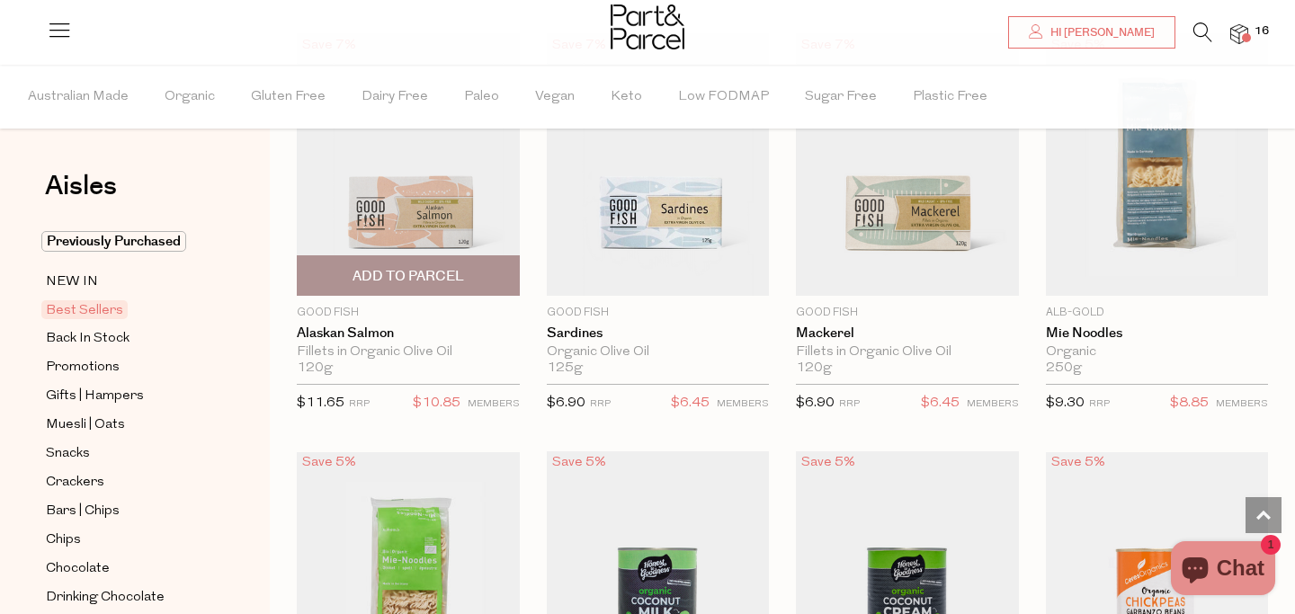
click at [429, 273] on span "Add To Parcel" at bounding box center [409, 276] width 112 height 19
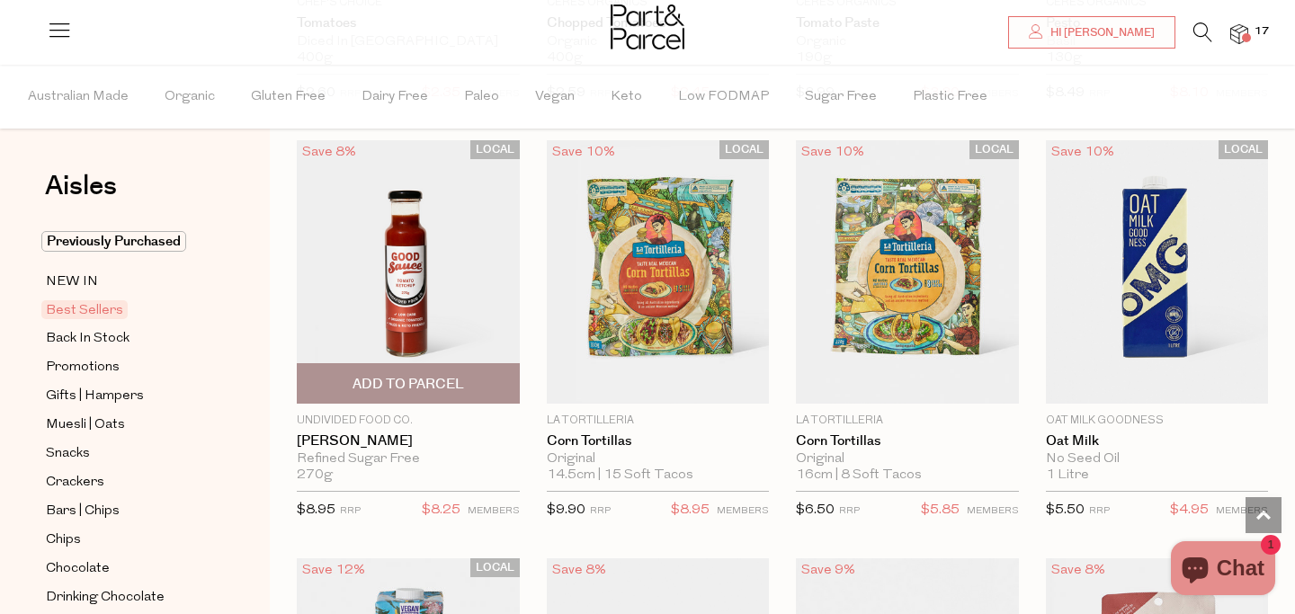
scroll to position [3041, 0]
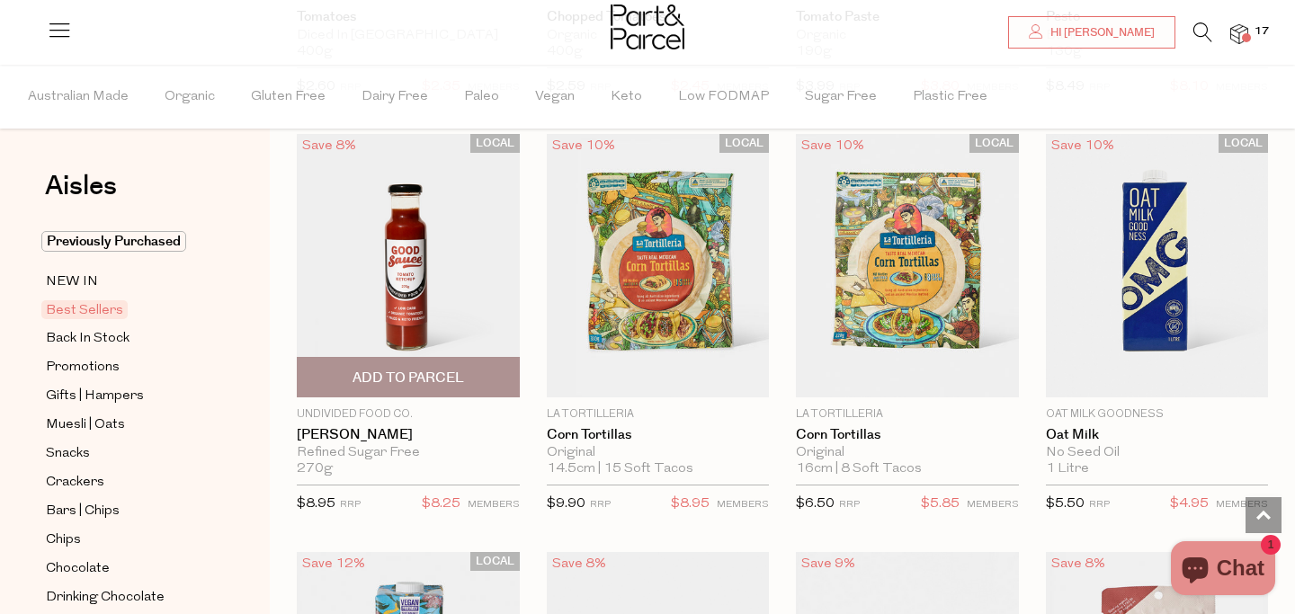
click at [425, 373] on span "Add To Parcel" at bounding box center [409, 378] width 112 height 19
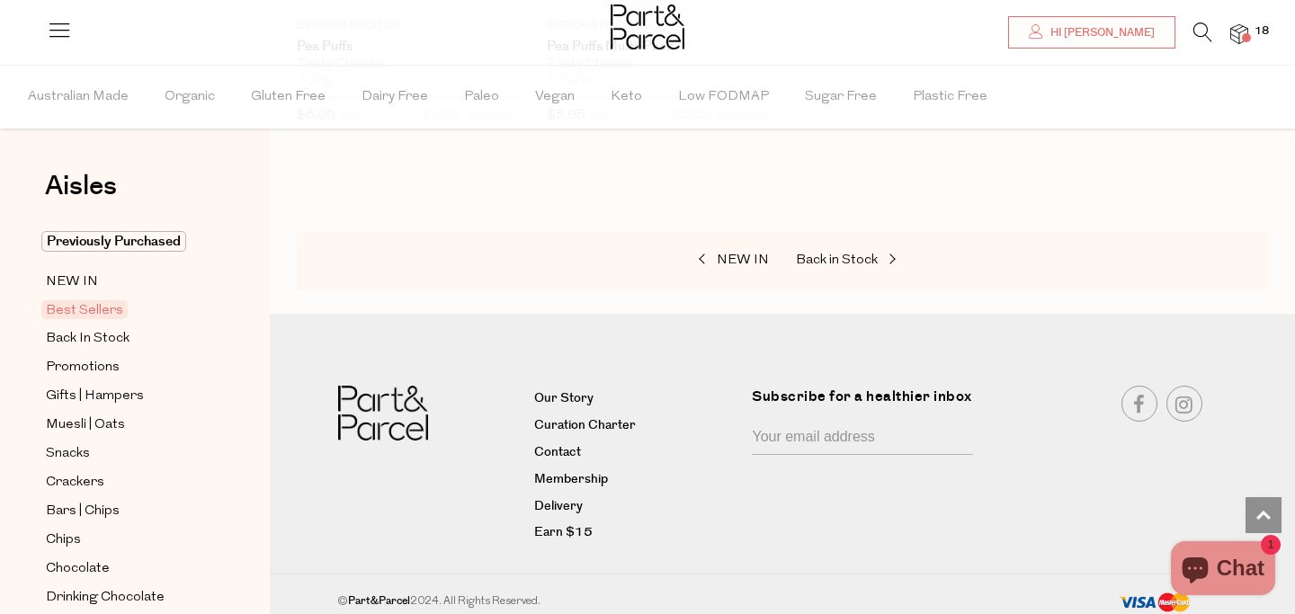
scroll to position [4684, 0]
click at [87, 341] on span "Back In Stock" at bounding box center [88, 339] width 84 height 22
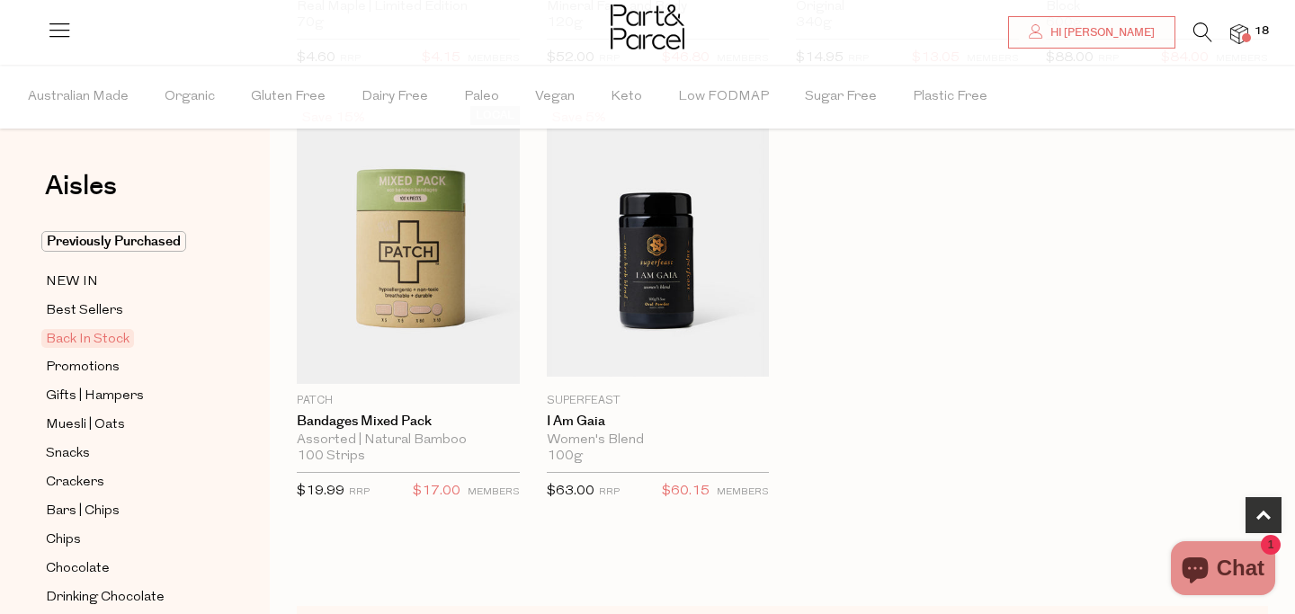
scroll to position [964, 0]
click at [86, 456] on span "Snacks" at bounding box center [68, 454] width 44 height 22
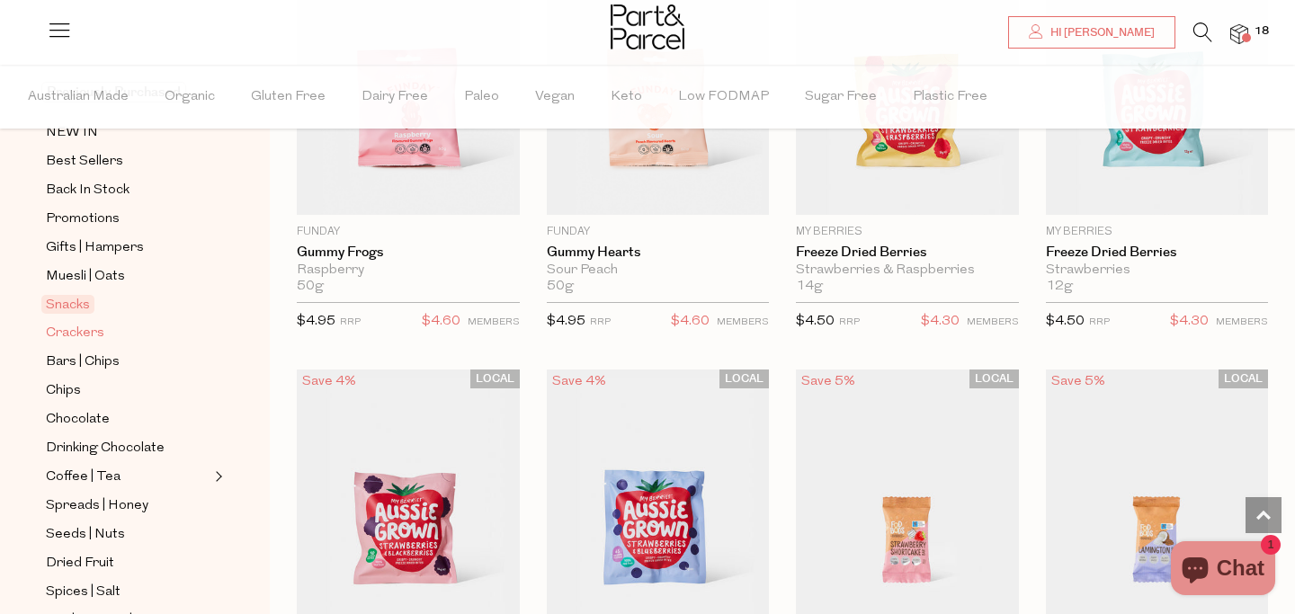
scroll to position [150, 0]
click at [96, 417] on span "Chocolate" at bounding box center [78, 419] width 64 height 22
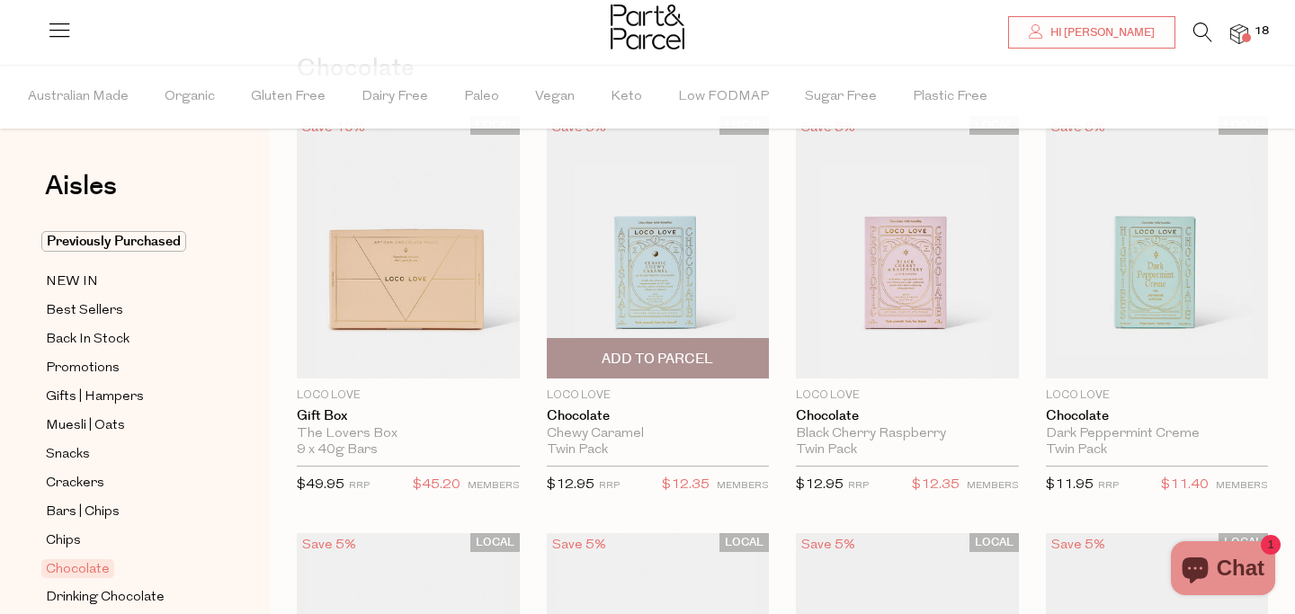
scroll to position [125, 0]
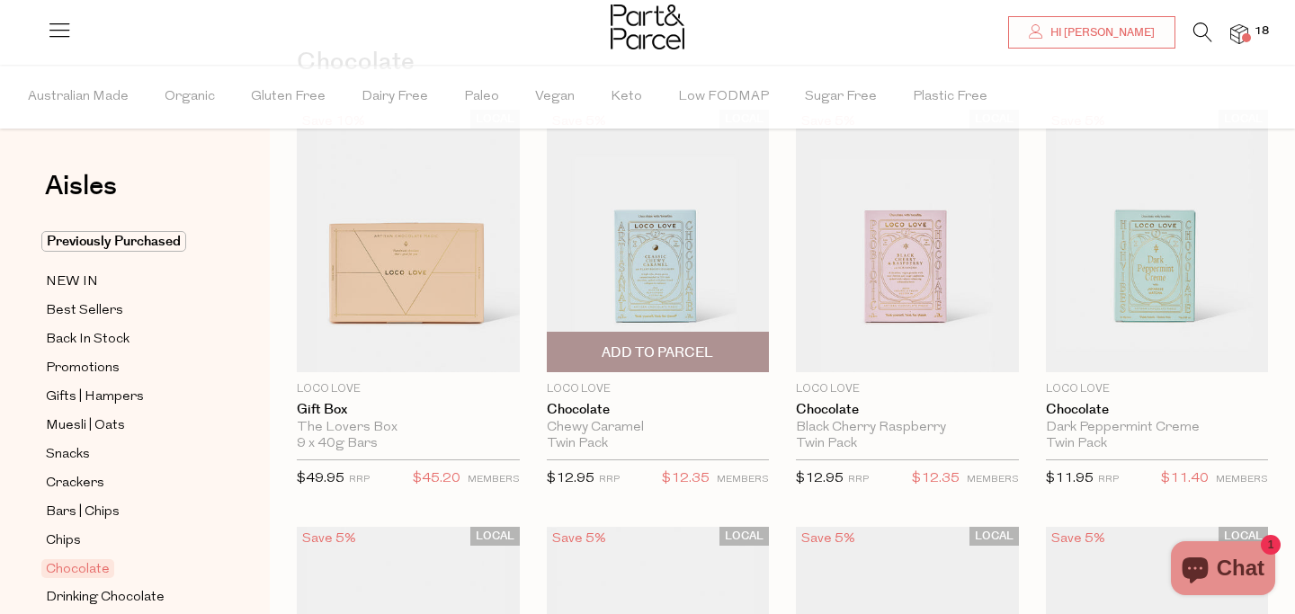
click at [652, 346] on span "Add To Parcel" at bounding box center [658, 353] width 112 height 19
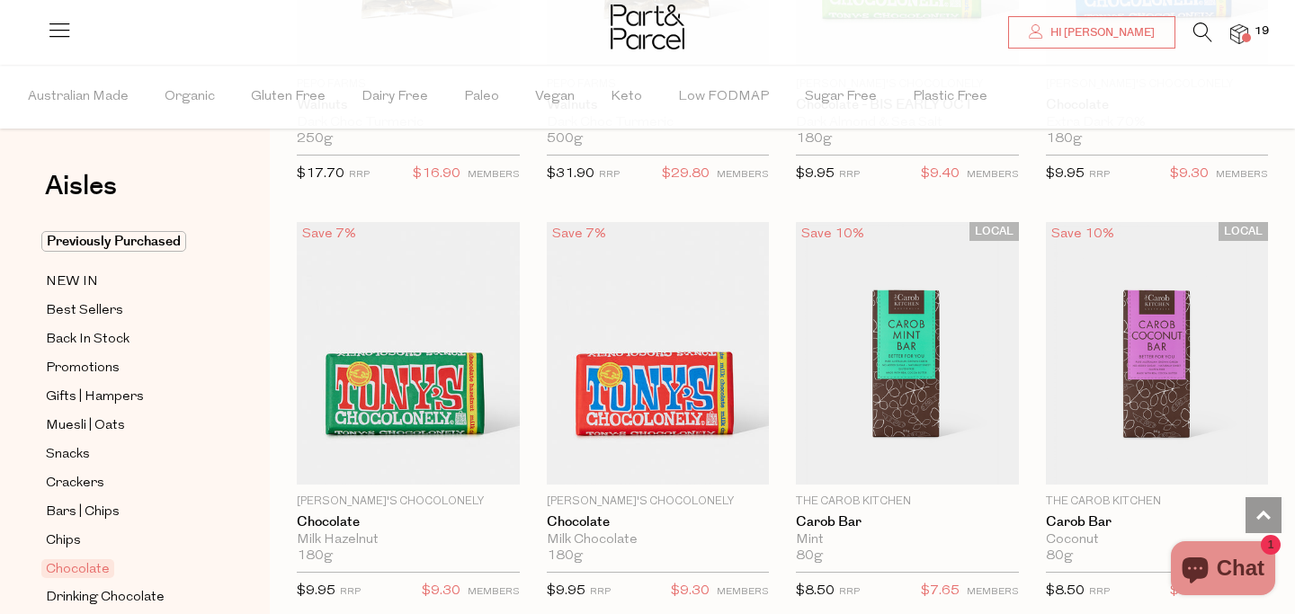
scroll to position [4232, 0]
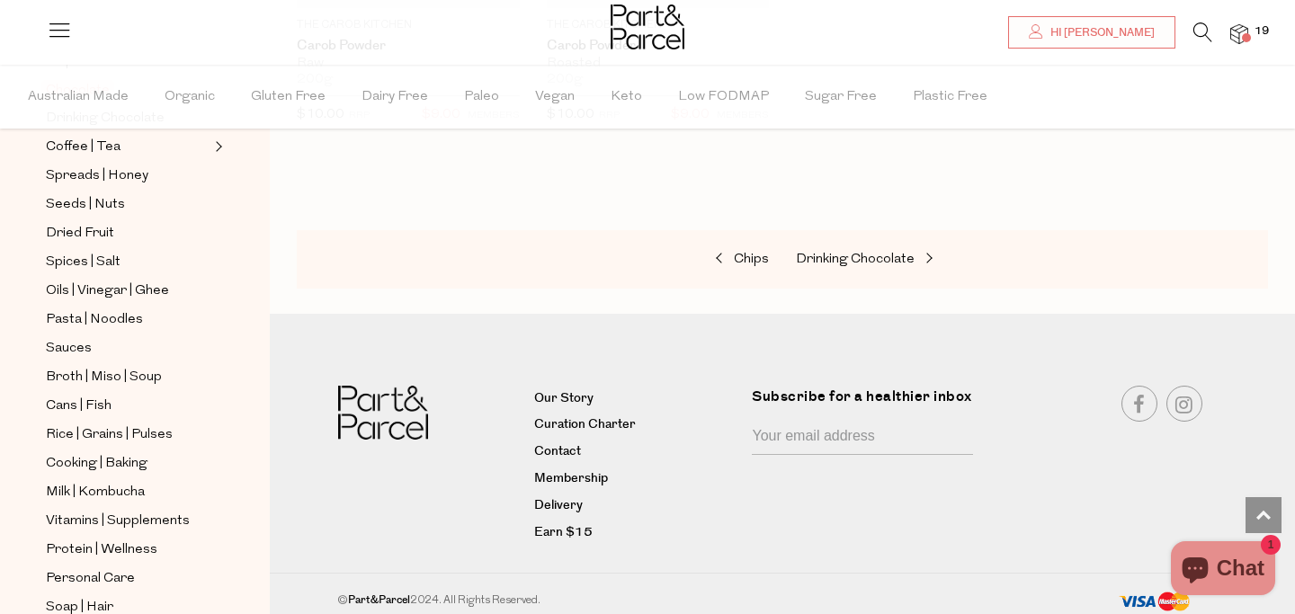
scroll to position [492, 0]
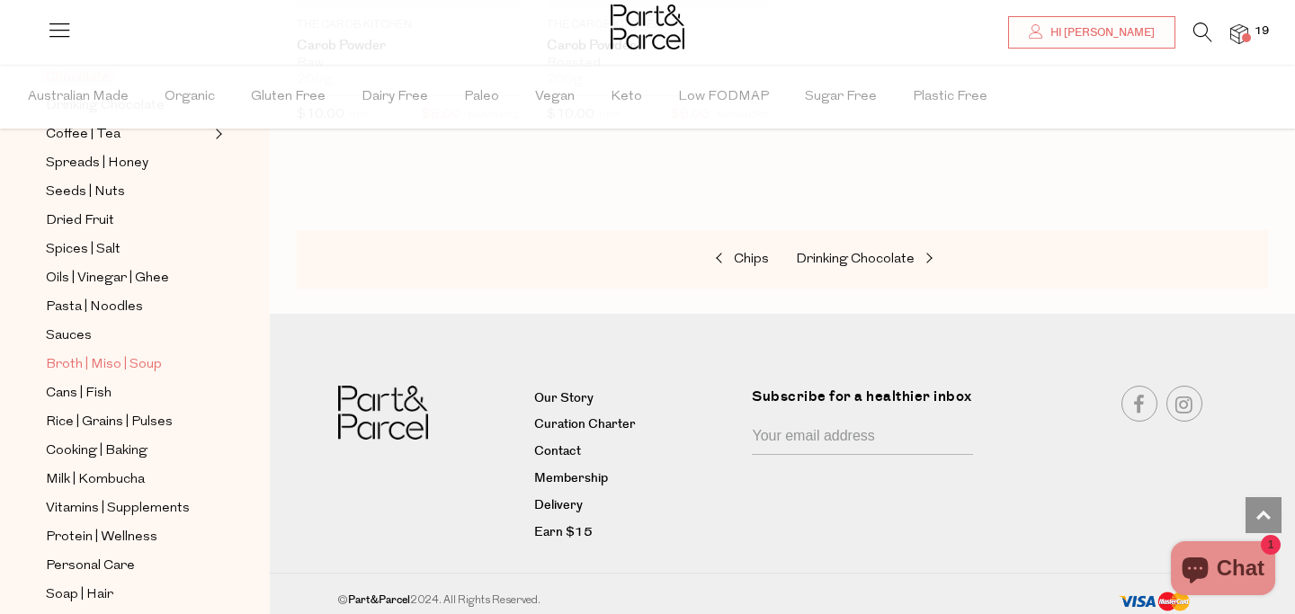
click at [133, 363] on span "Broth | Miso | Soup" at bounding box center [104, 365] width 116 height 22
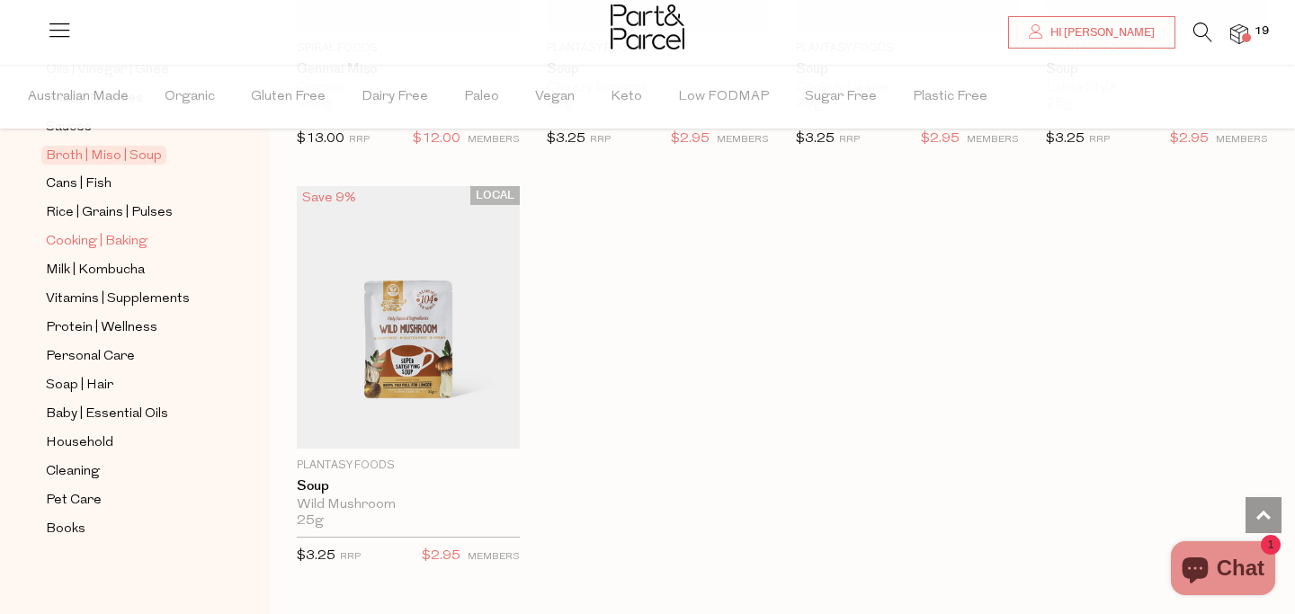
scroll to position [706, 0]
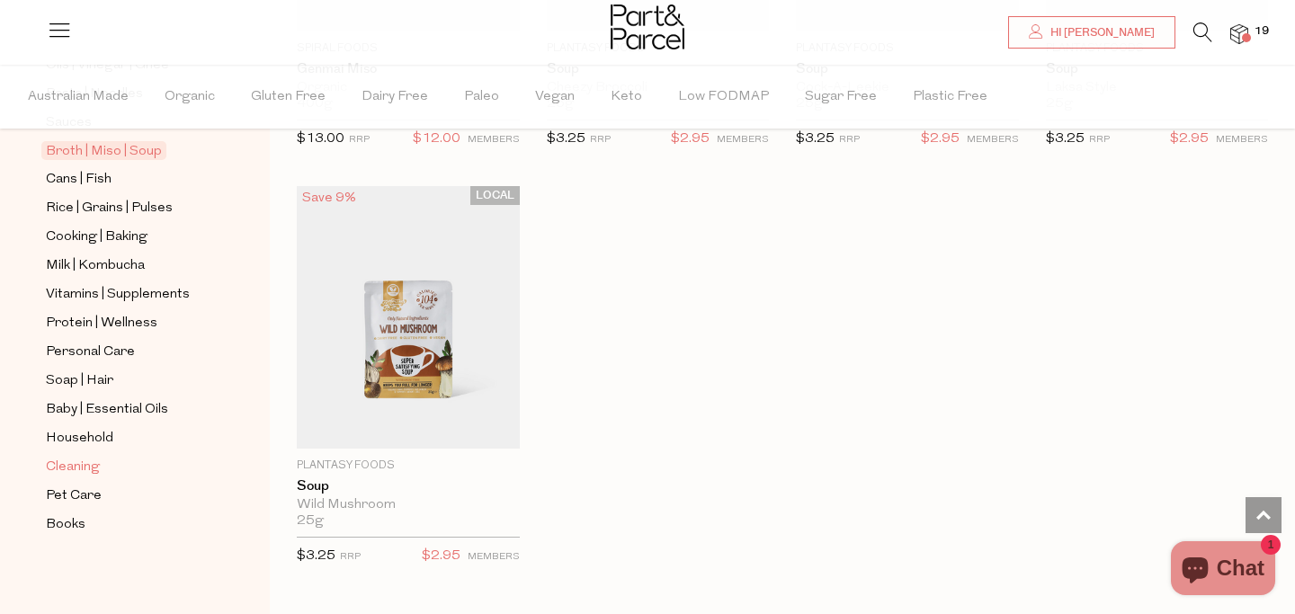
click at [87, 469] on span "Cleaning" at bounding box center [73, 468] width 54 height 22
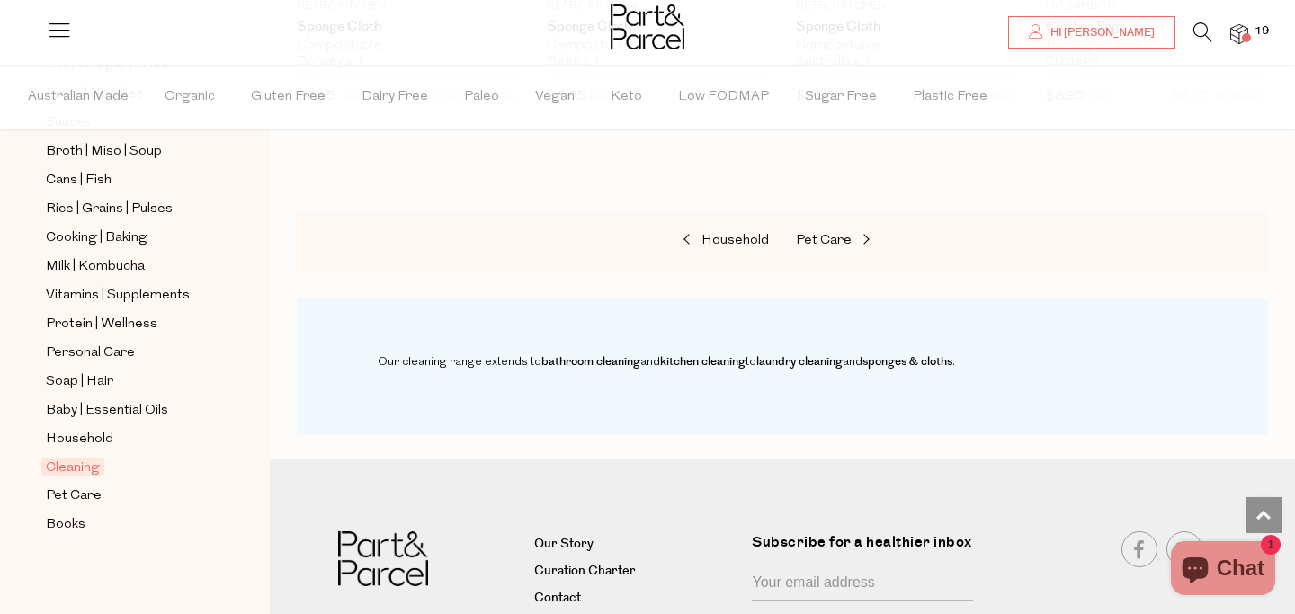
scroll to position [1345, 0]
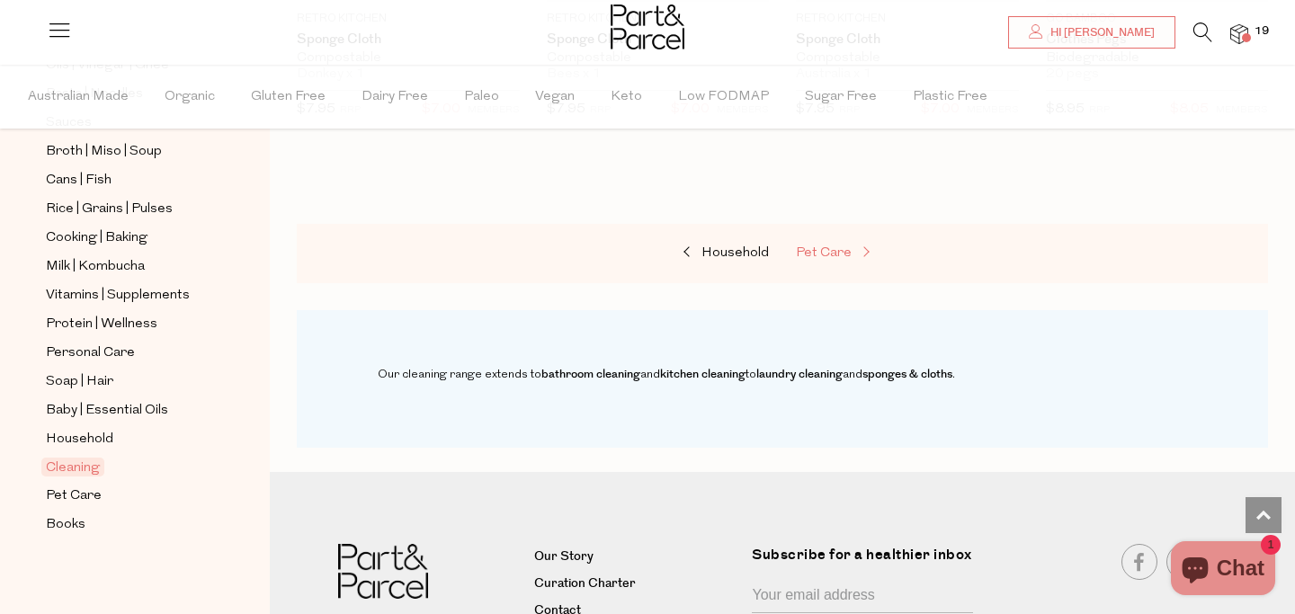
click at [809, 247] on span "Pet Care" at bounding box center [824, 252] width 56 height 13
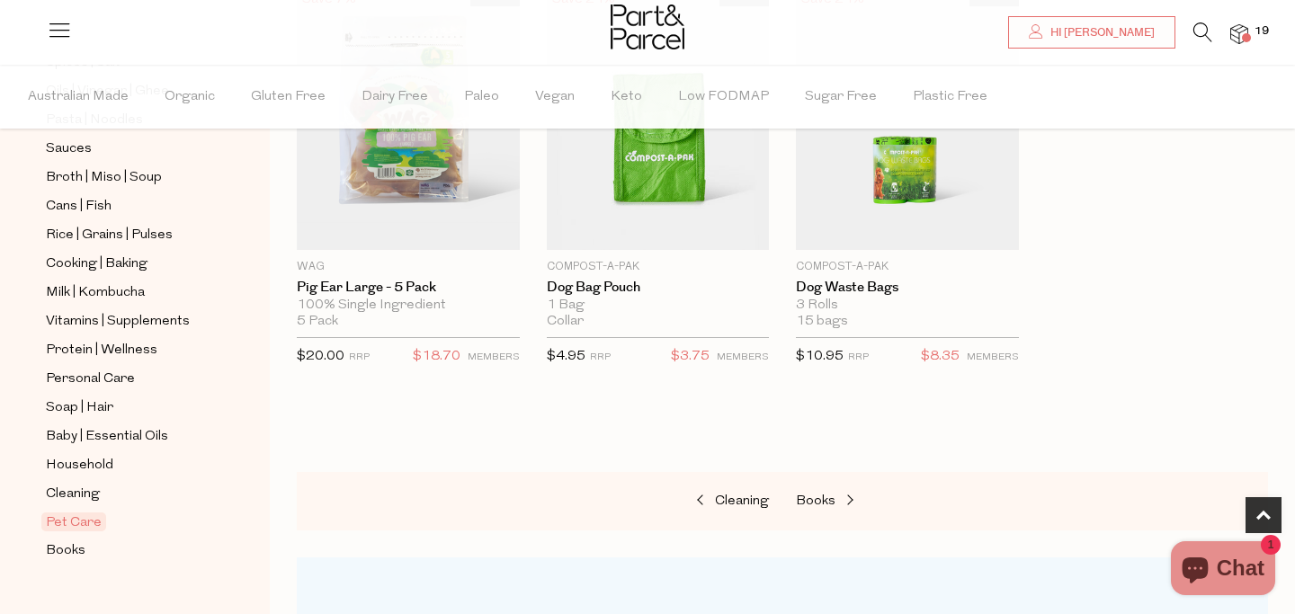
scroll to position [706, 0]
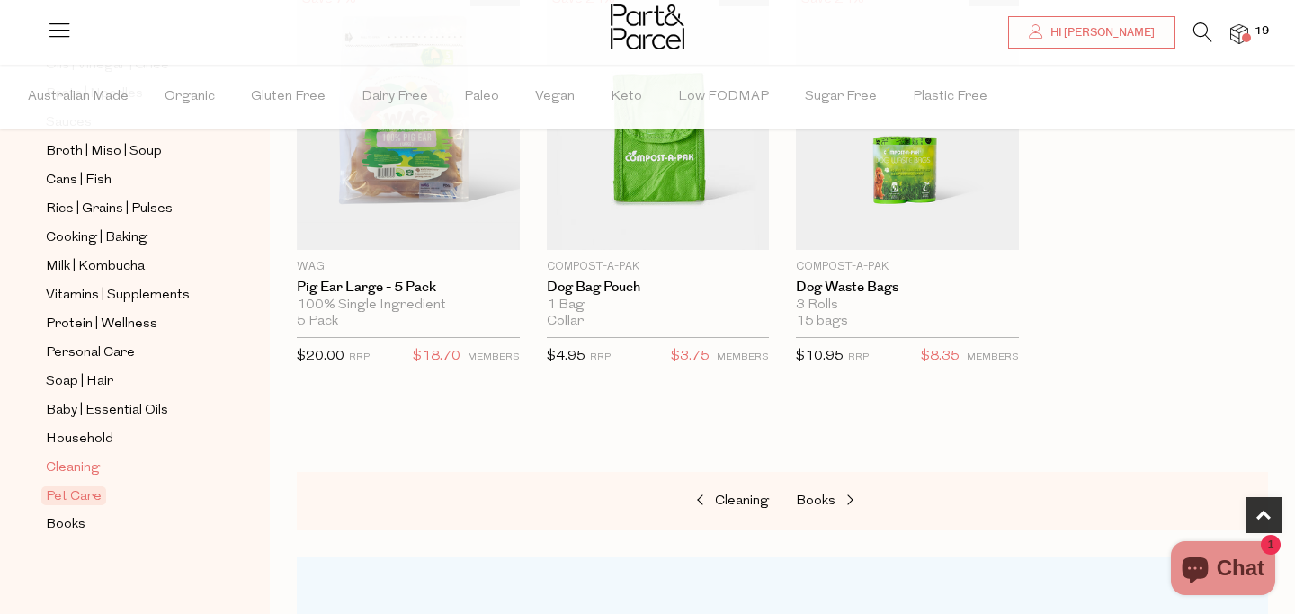
click at [93, 469] on span "Cleaning" at bounding box center [73, 469] width 54 height 22
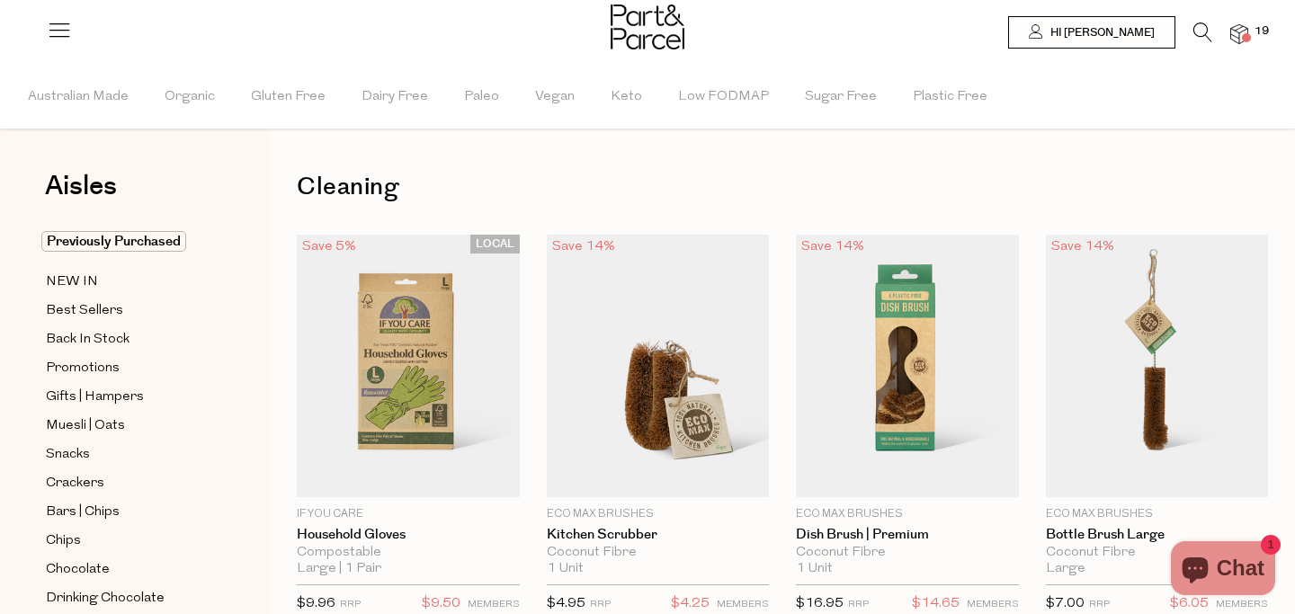
click at [1197, 30] on icon at bounding box center [1202, 32] width 19 height 20
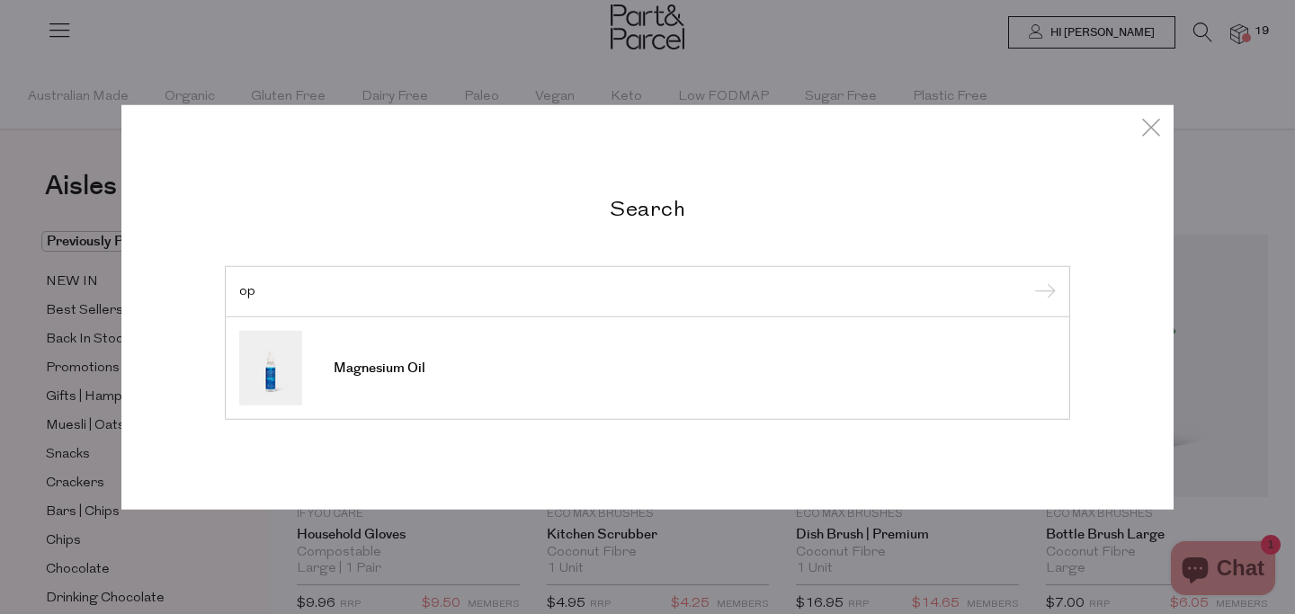
type input "o"
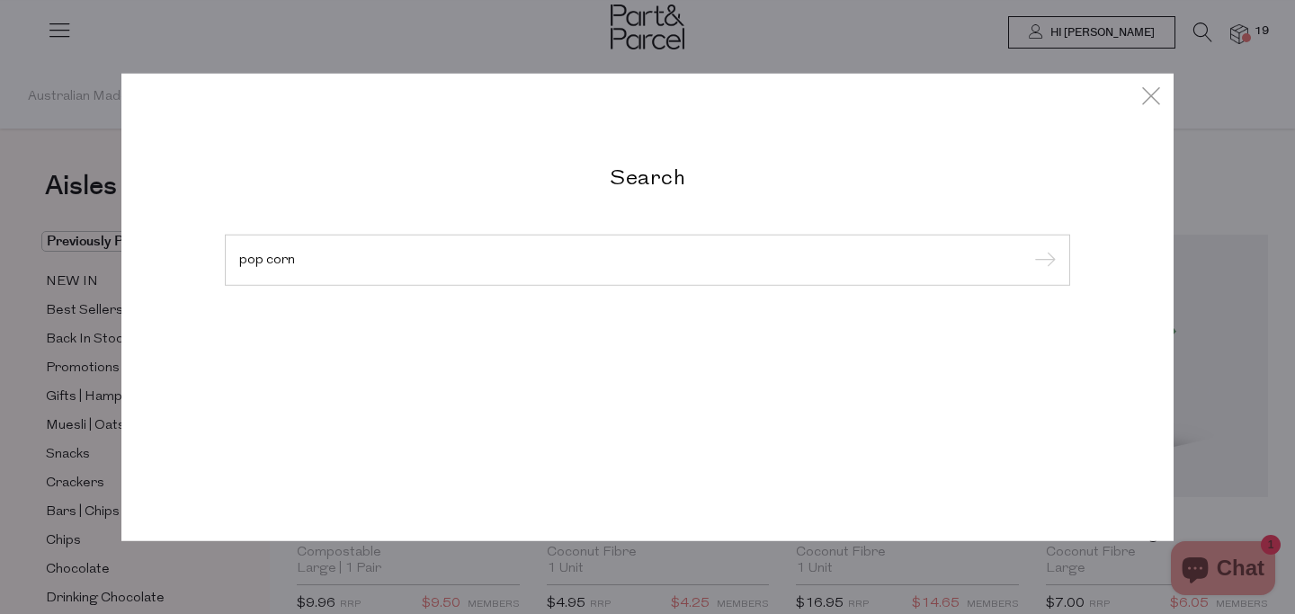
type input "pop corn"
click at [1029, 247] on input "submit" at bounding box center [1042, 260] width 27 height 27
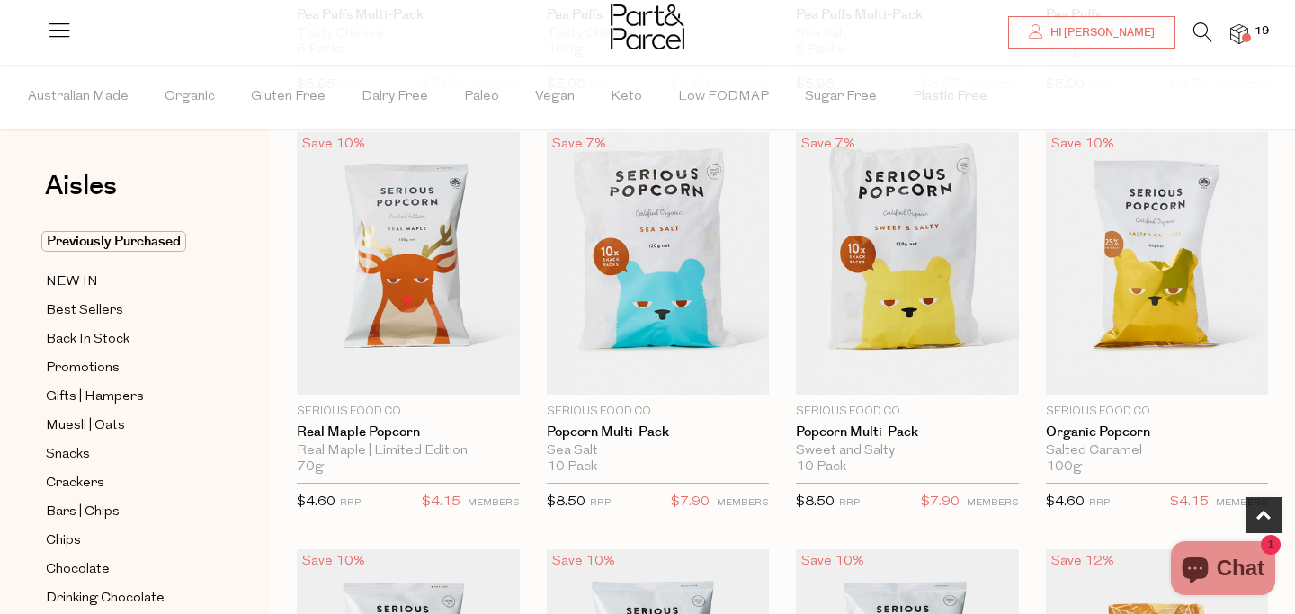
scroll to position [487, 0]
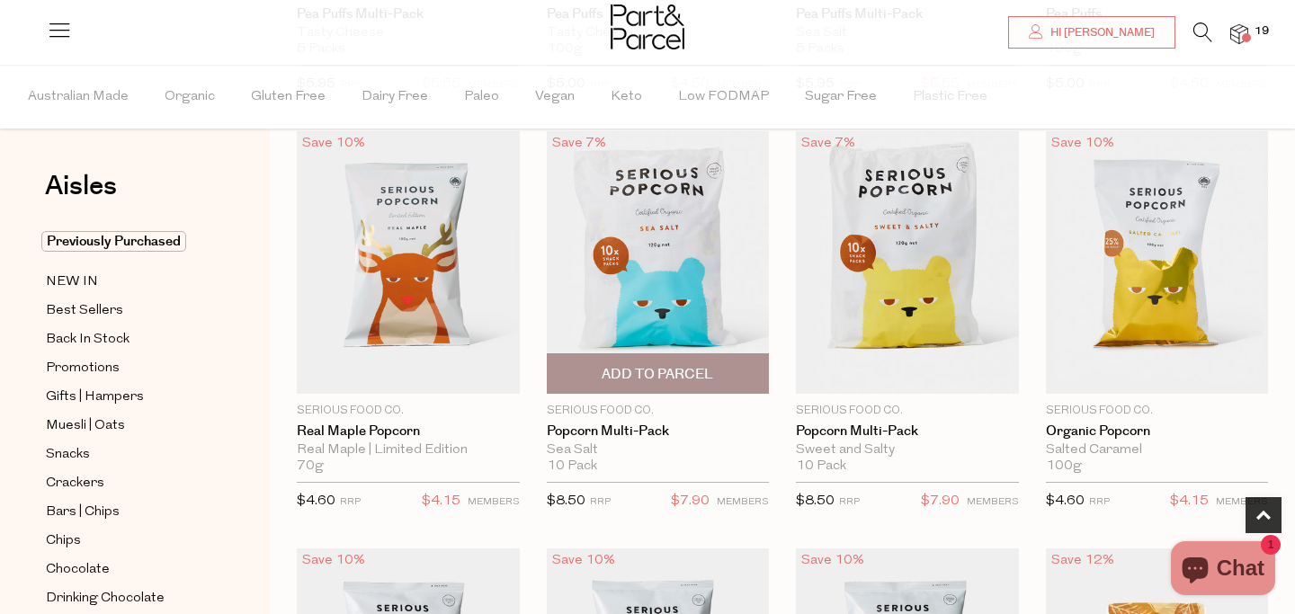
click at [697, 372] on span "Add To Parcel" at bounding box center [658, 374] width 112 height 19
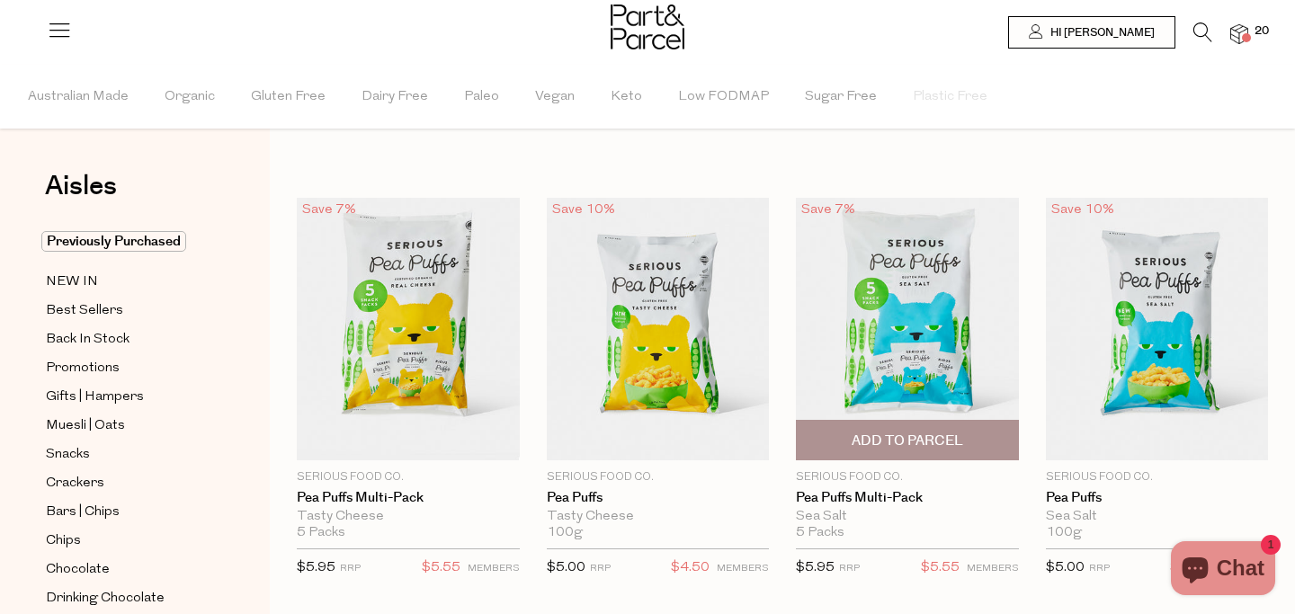
scroll to position [0, 0]
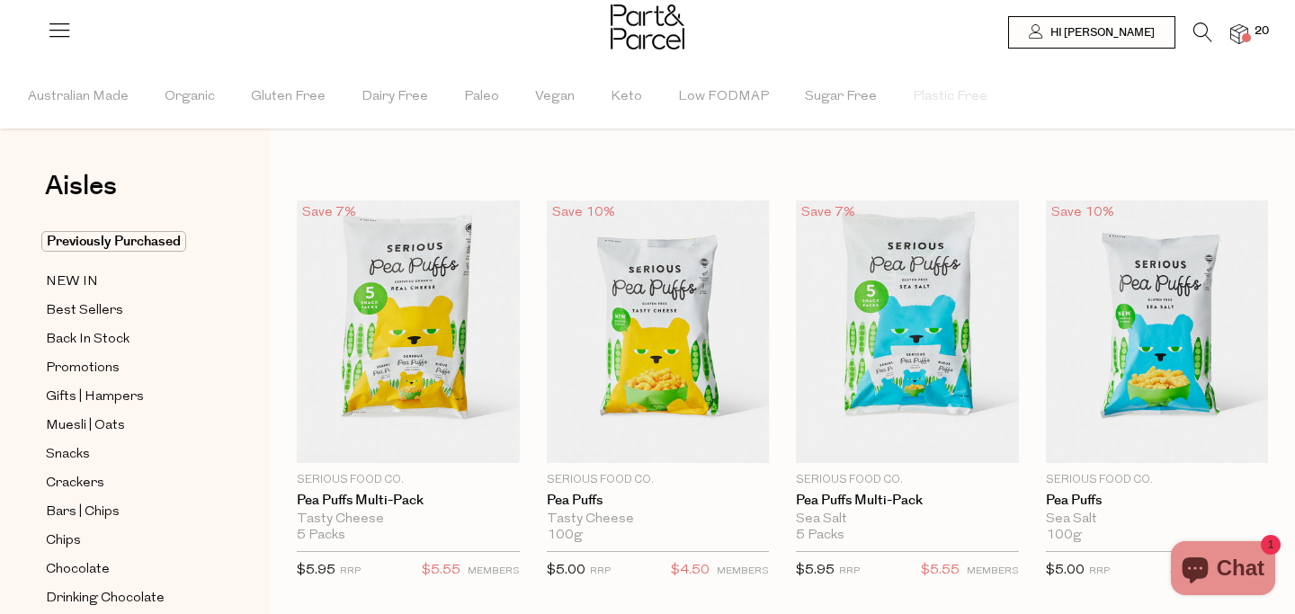
click at [1245, 36] on span at bounding box center [1246, 37] width 9 height 9
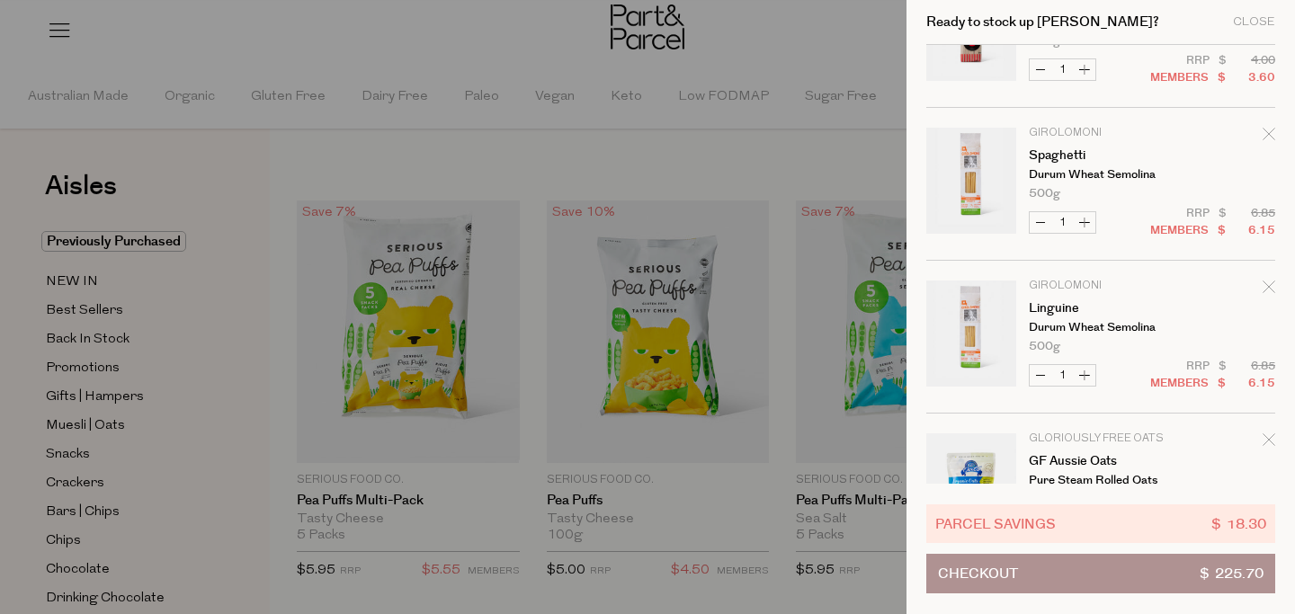
scroll to position [853, 0]
click at [1086, 219] on button "Increase Spaghetti" at bounding box center [1085, 223] width 22 height 21
type input "2"
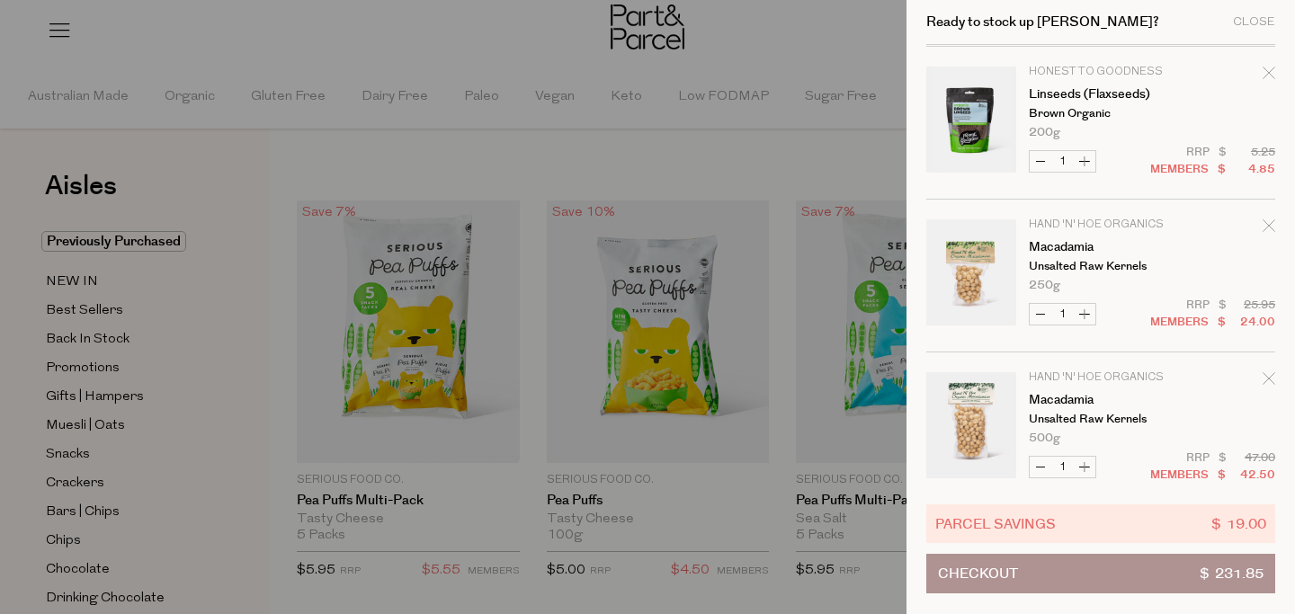
scroll to position [2160, 0]
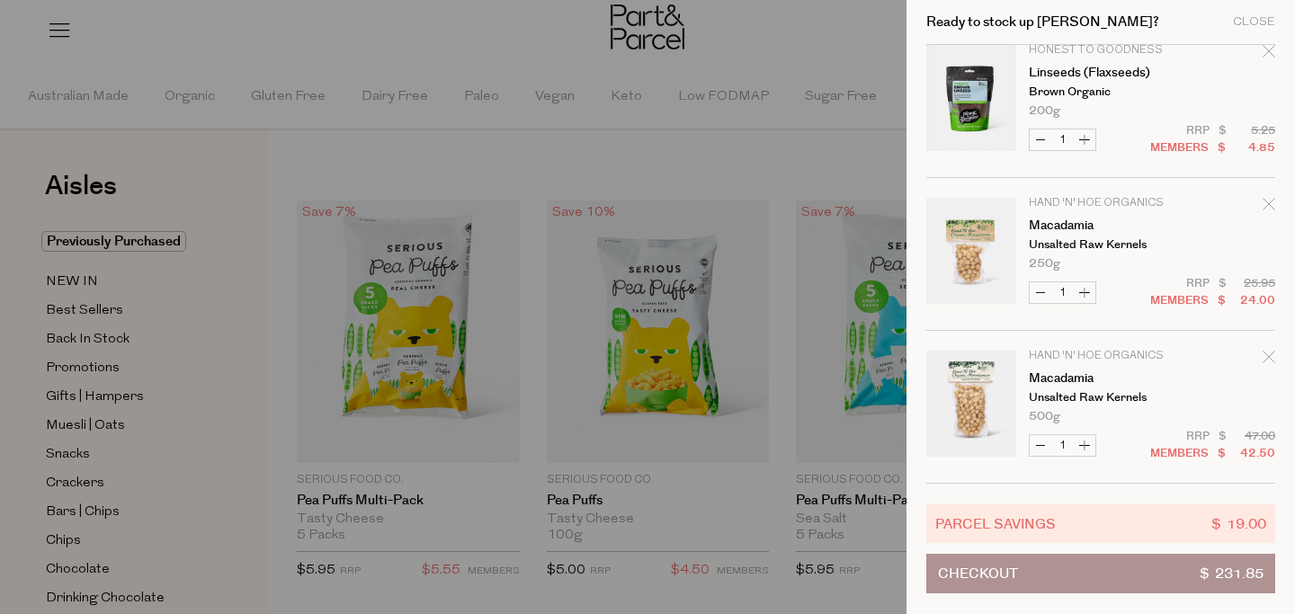
click at [1110, 577] on button "Checkout $ 231.85" at bounding box center [1100, 574] width 349 height 40
